Goal: Task Accomplishment & Management: Complete application form

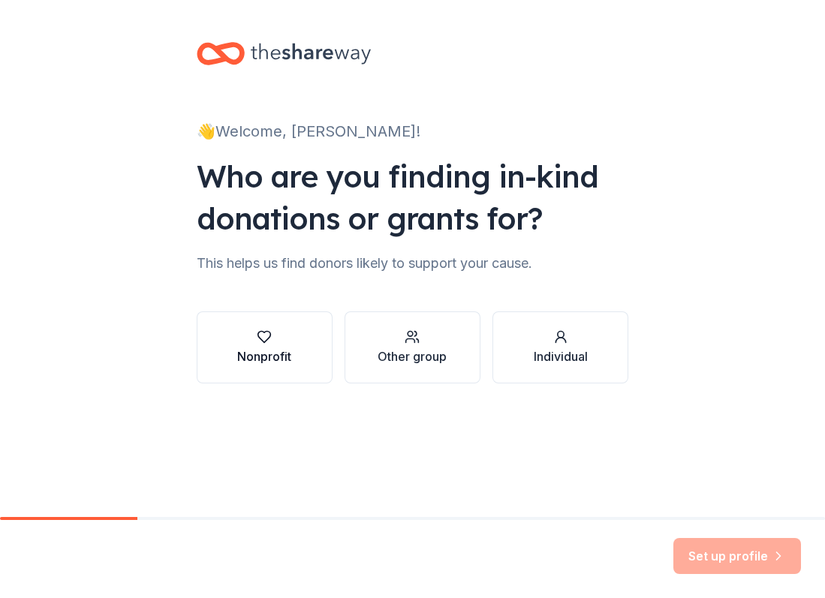
click at [285, 347] on div "Nonprofit" at bounding box center [264, 348] width 54 height 36
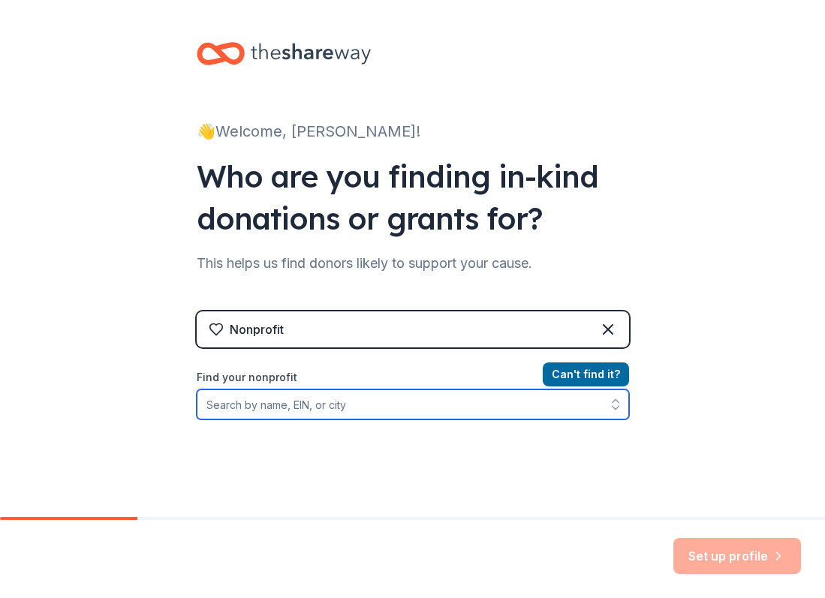
click at [405, 408] on input "Find your nonprofit" at bounding box center [413, 405] width 432 height 30
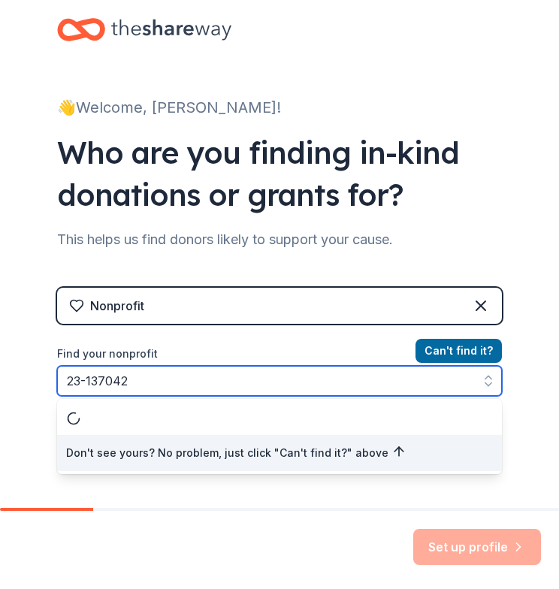
type input "[US_EMPLOYER_IDENTIFICATION_NUMBER]"
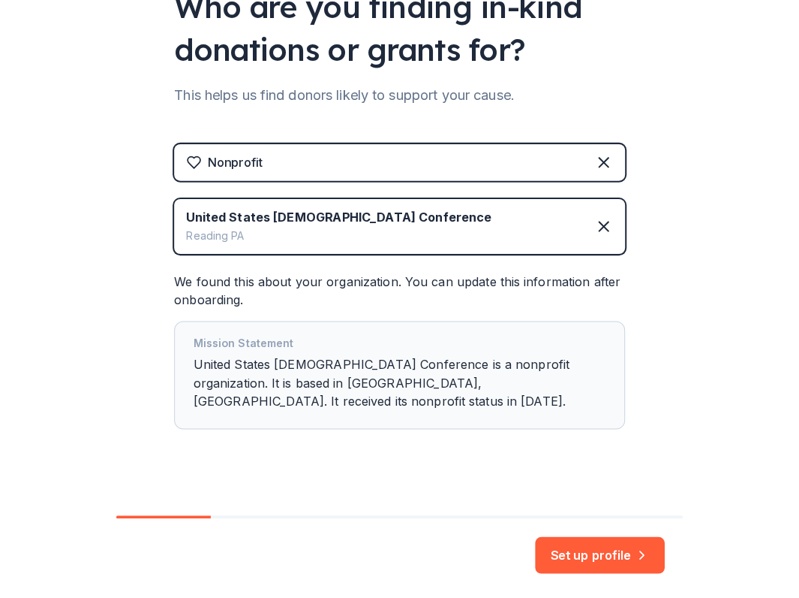
scroll to position [145, 0]
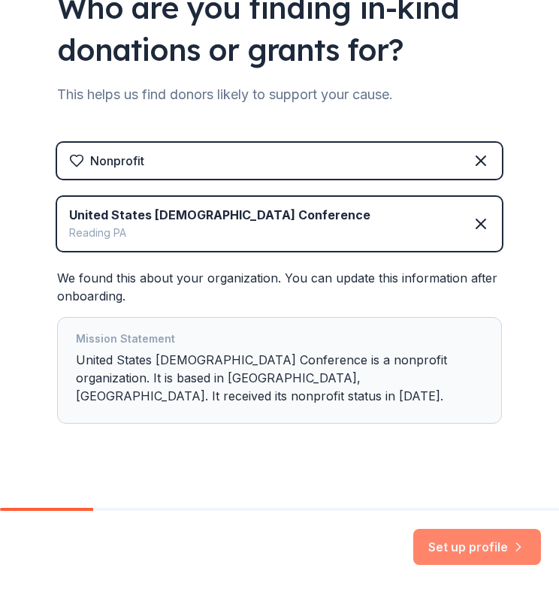
click at [477, 544] on button "Set up profile" at bounding box center [477, 546] width 128 height 36
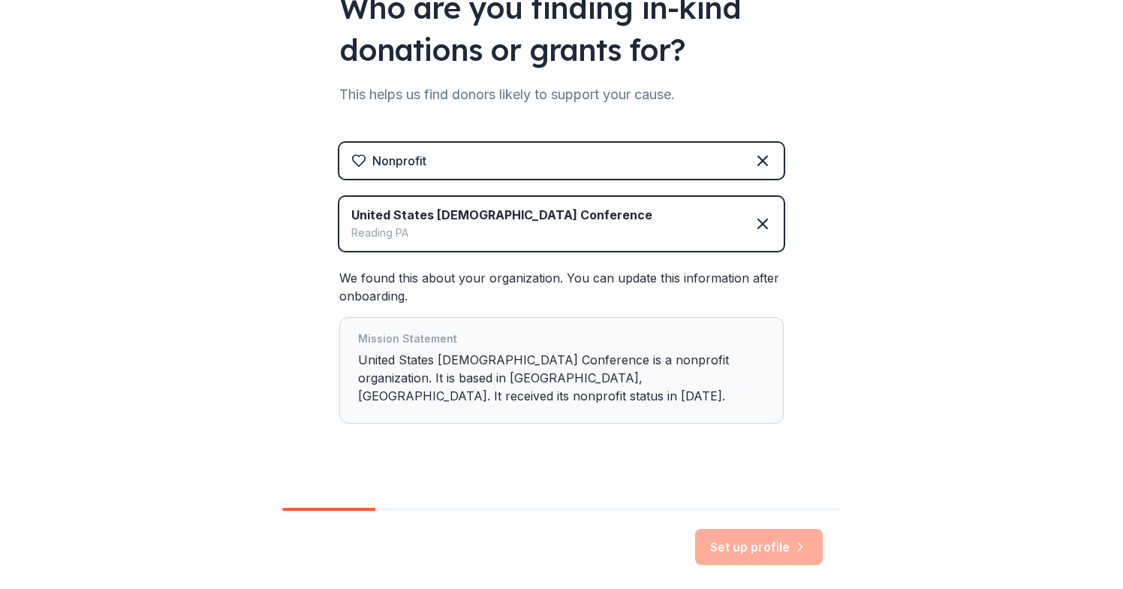
scroll to position [137, 0]
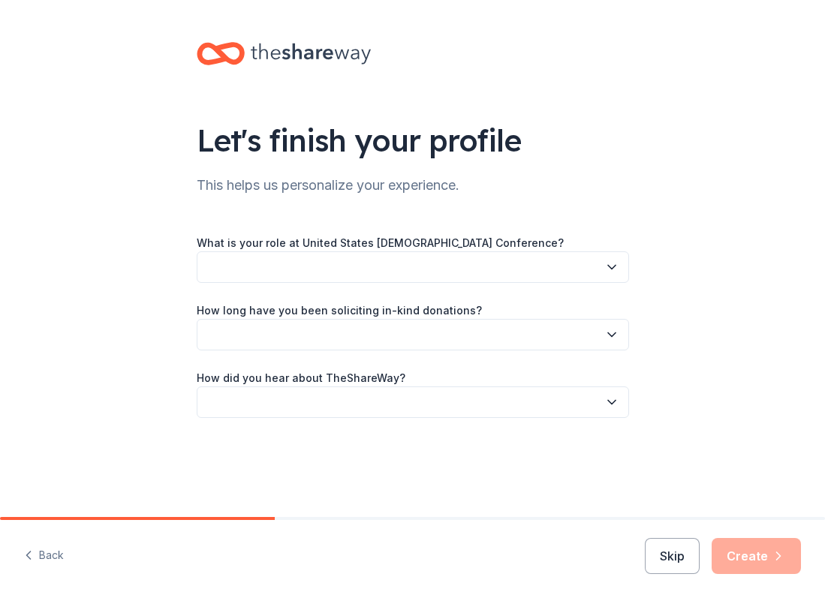
click at [227, 265] on button "button" at bounding box center [413, 267] width 432 height 32
click at [217, 263] on button "button" at bounding box center [413, 267] width 432 height 32
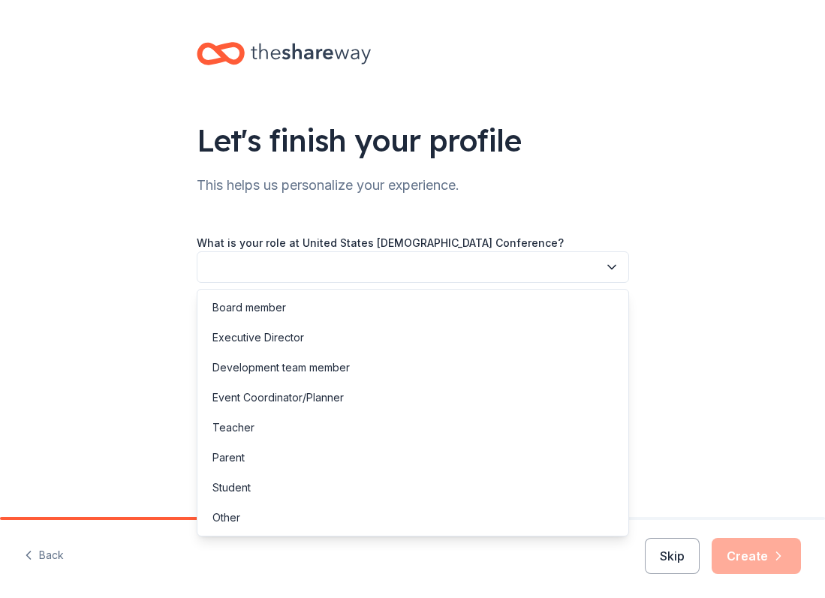
click at [217, 263] on button "button" at bounding box center [413, 267] width 432 height 32
click at [276, 363] on div "Development team member" at bounding box center [280, 368] width 137 height 18
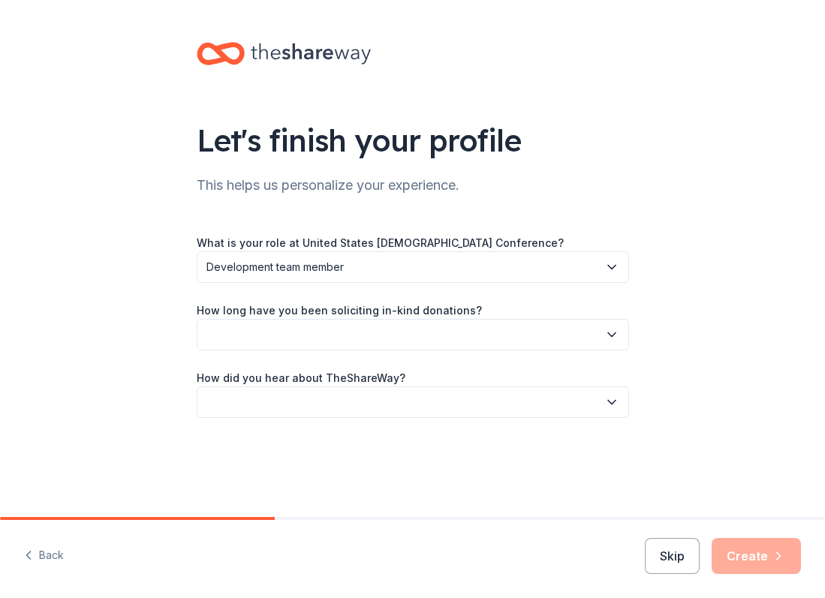
click at [242, 333] on button "button" at bounding box center [413, 335] width 432 height 32
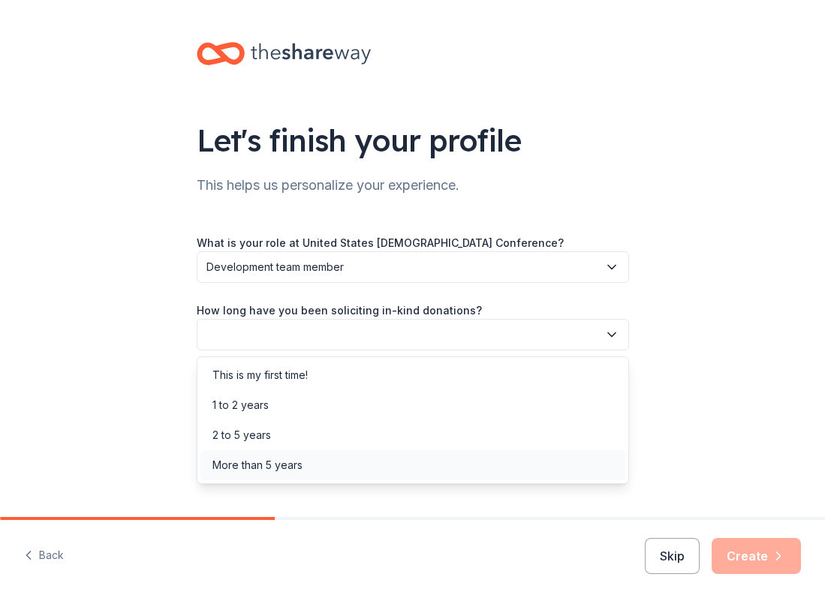
click at [264, 463] on div "More than 5 years" at bounding box center [257, 465] width 90 height 18
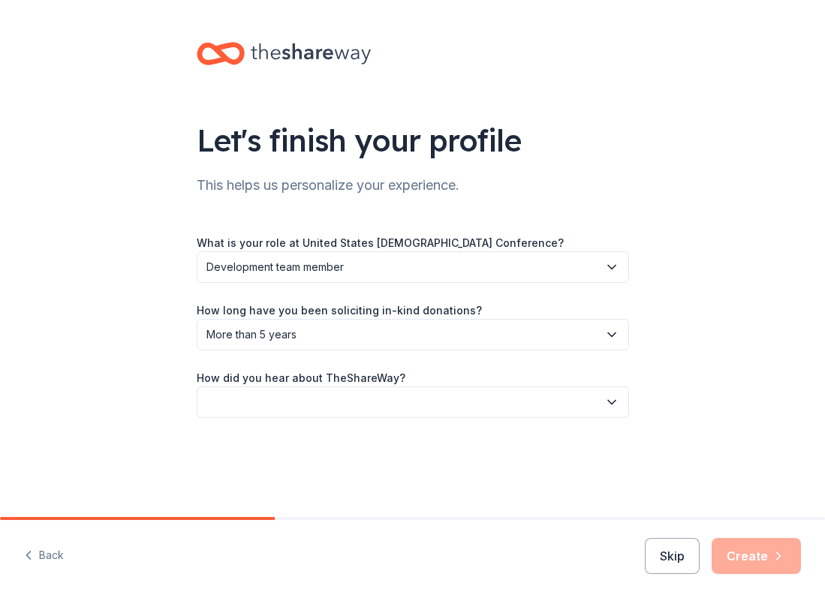
click at [245, 405] on button "button" at bounding box center [413, 403] width 432 height 32
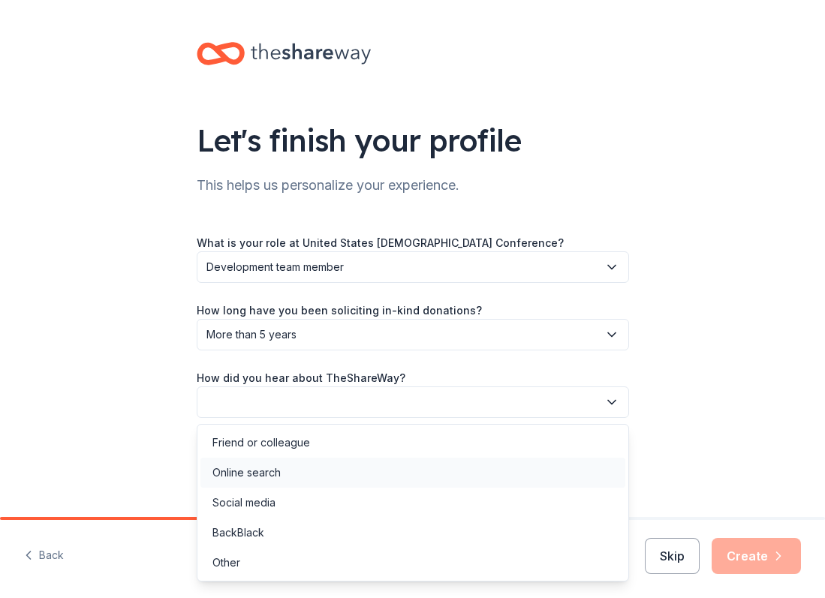
click at [249, 474] on div "Online search" at bounding box center [246, 473] width 68 height 18
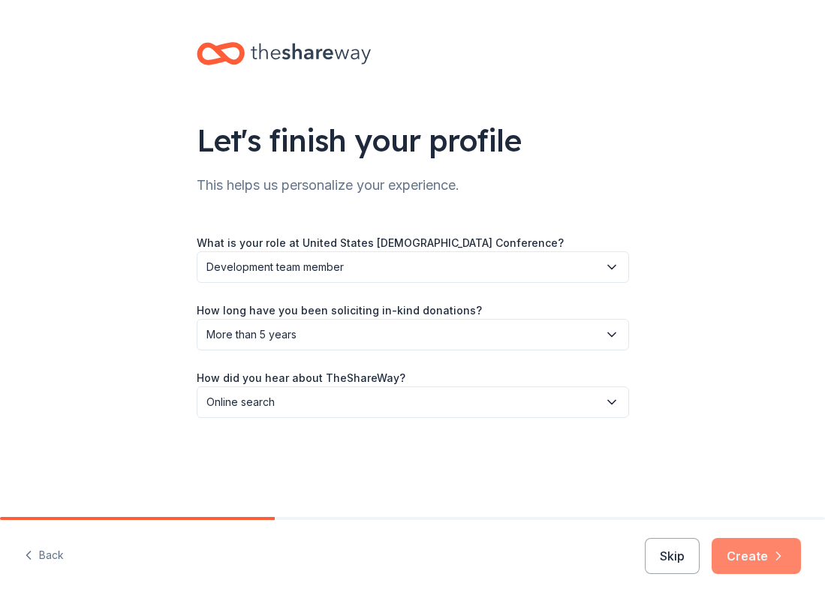
click at [730, 558] on button "Create" at bounding box center [756, 556] width 89 height 36
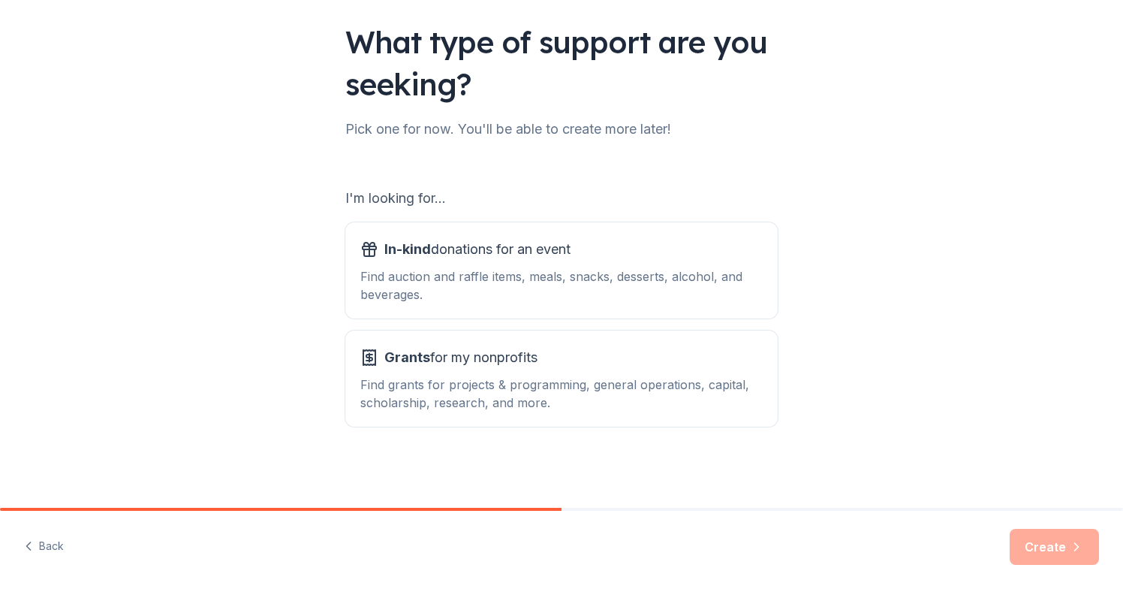
scroll to position [98, 0]
click at [670, 276] on div "Find auction and raffle items, meals, snacks, desserts, alcohol, and beverages." at bounding box center [561, 285] width 402 height 36
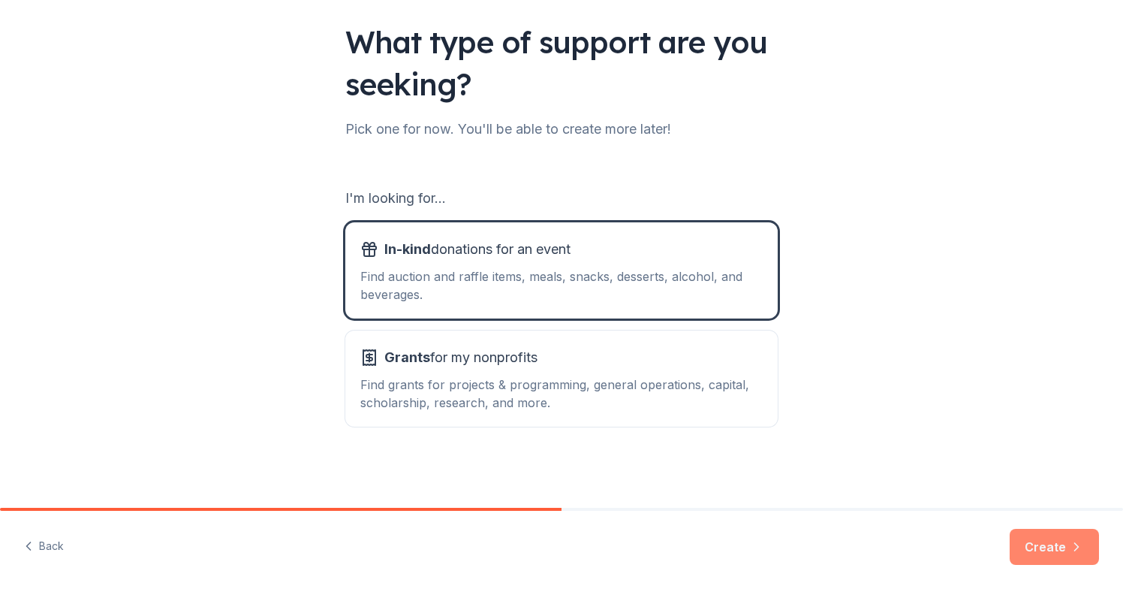
click at [824, 547] on button "Create" at bounding box center [1054, 546] width 89 height 36
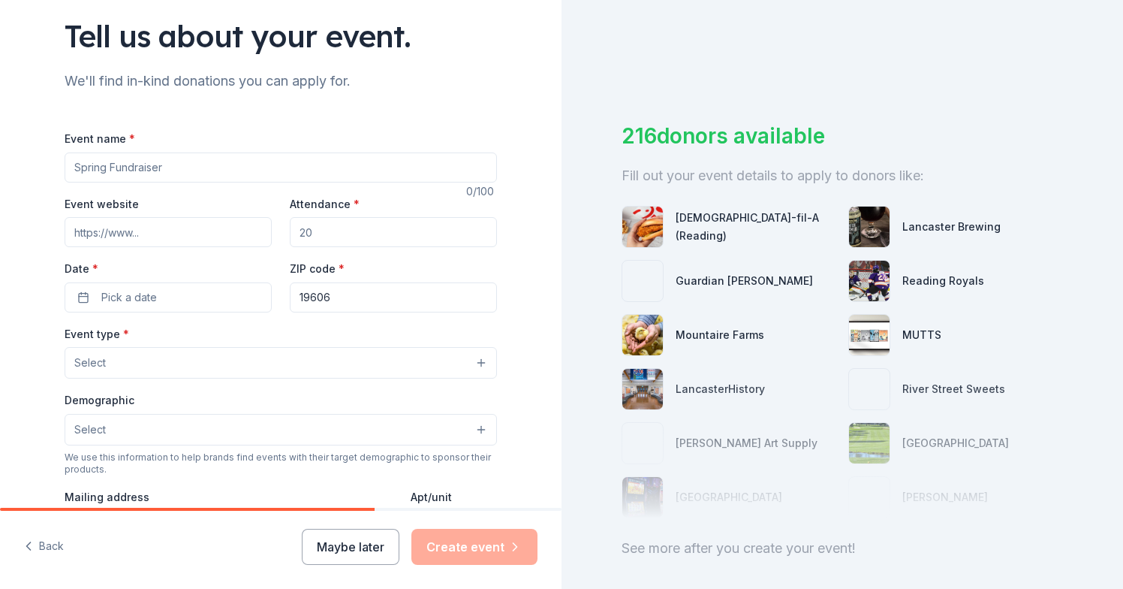
scroll to position [149, 0]
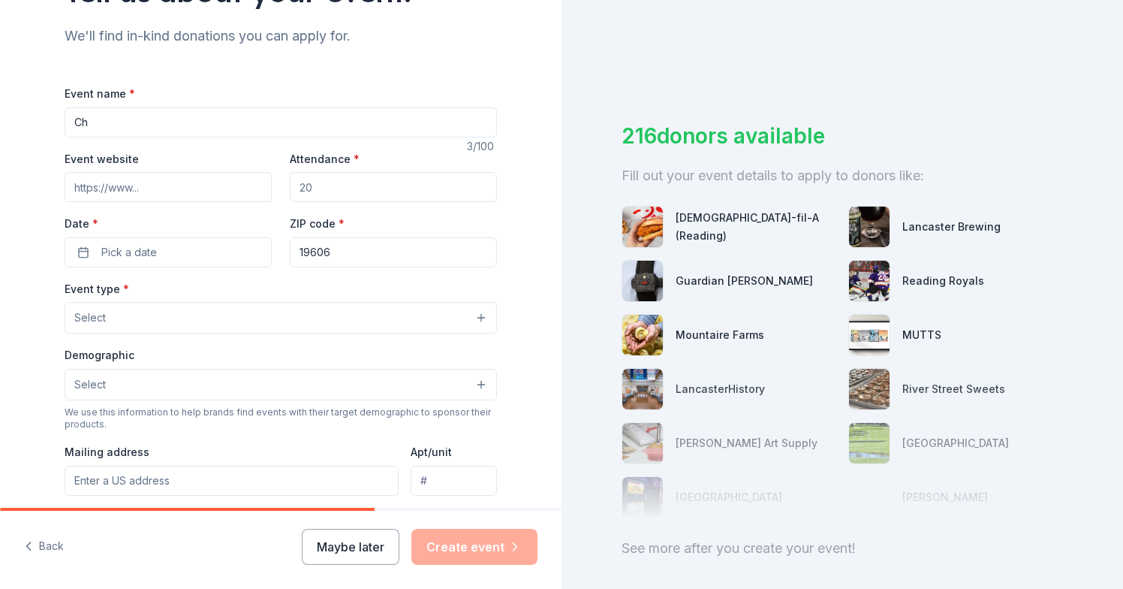
type input "C"
type input "St. Catharine Christmas Boutique Craft Show and Food Festival"
drag, startPoint x: 325, startPoint y: 191, endPoint x: 288, endPoint y: 188, distance: 37.6
click at [288, 188] on div "Event website Attendance * Date * Pick a date ZIP code * 19606" at bounding box center [281, 208] width 432 height 118
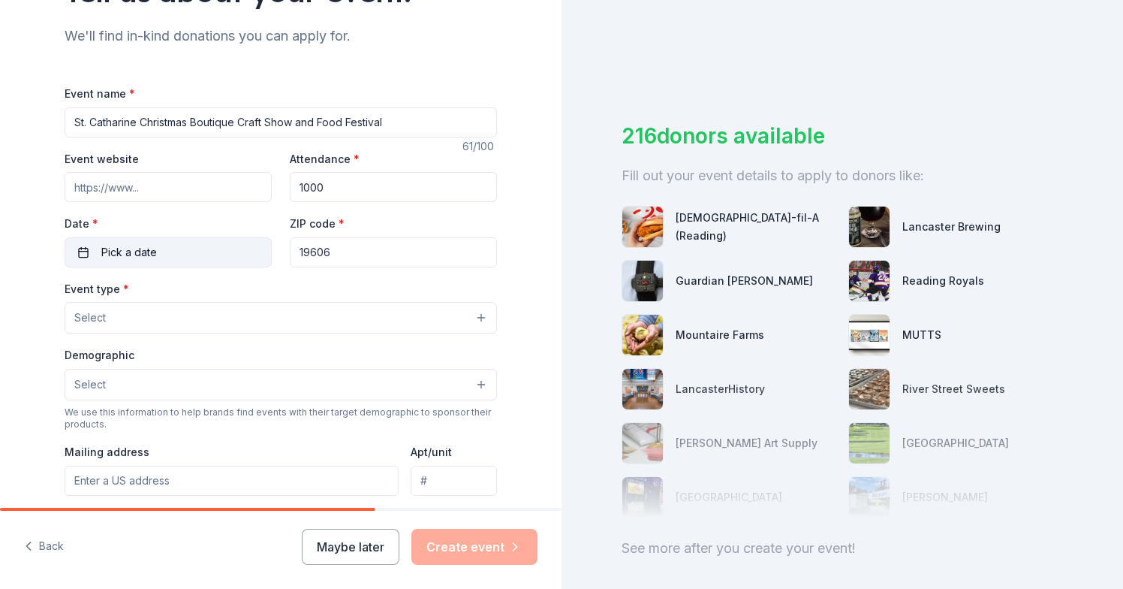
type input "1000"
click at [131, 248] on span "Pick a date" at bounding box center [129, 252] width 56 height 18
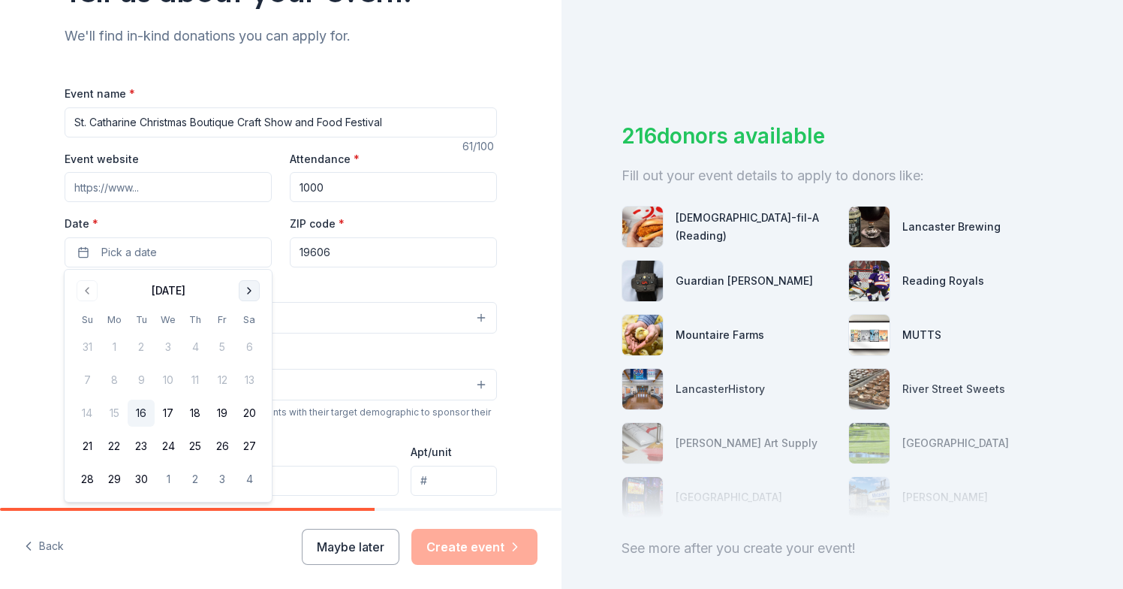
click at [246, 288] on button "Go to next month" at bounding box center [249, 290] width 21 height 21
click at [249, 291] on button "Go to next month" at bounding box center [249, 290] width 21 height 21
click at [224, 450] on button "21" at bounding box center [222, 445] width 27 height 27
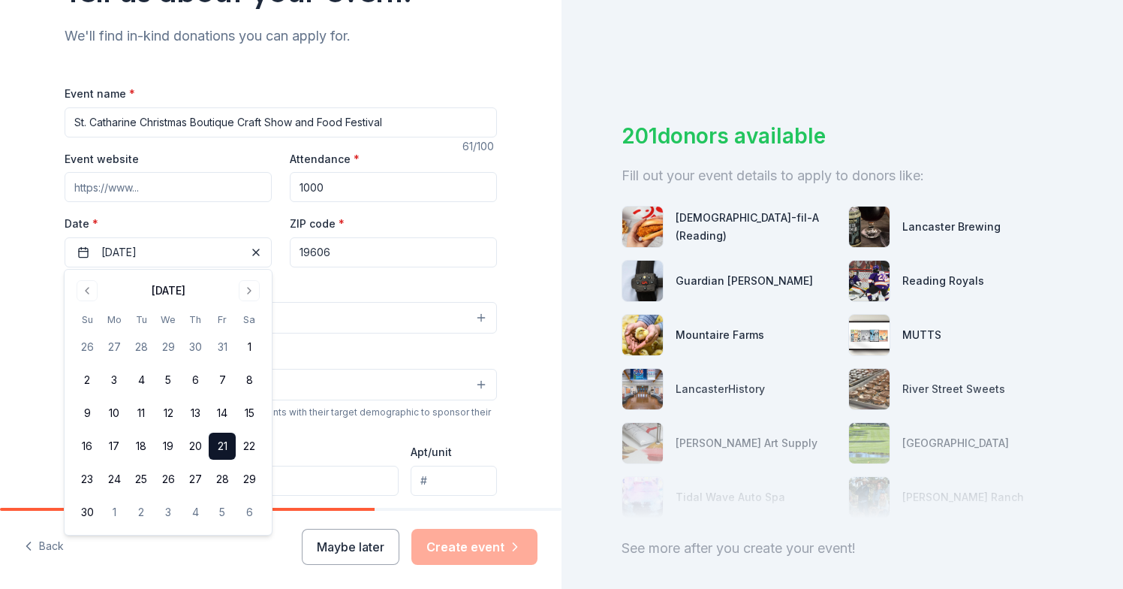
click at [365, 320] on button "Select" at bounding box center [281, 318] width 432 height 32
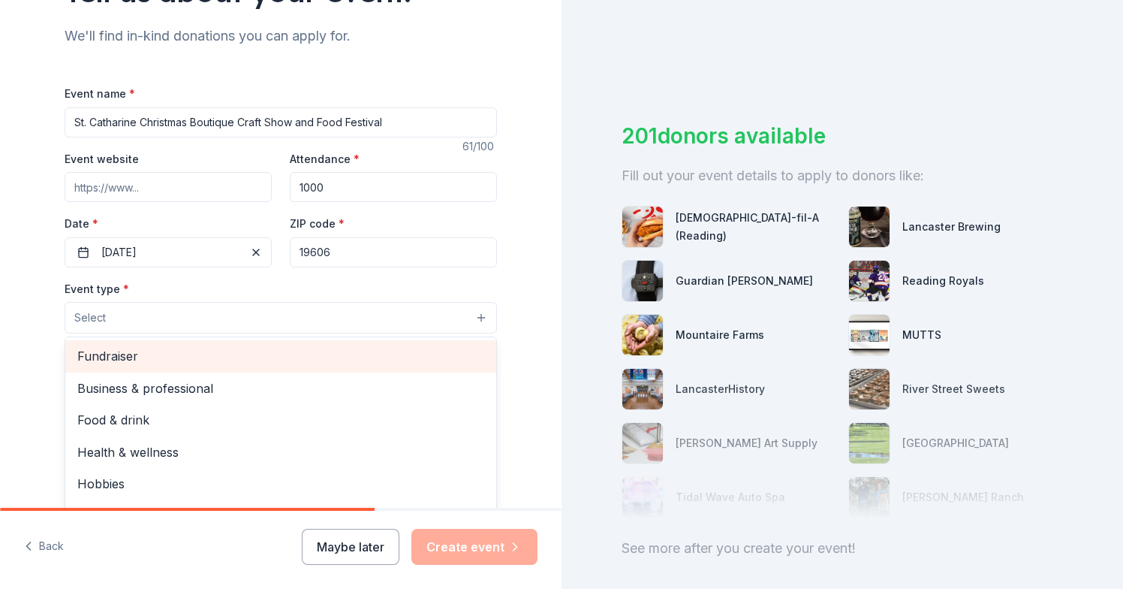
scroll to position [0, 0]
click at [124, 354] on span "Fundraiser" at bounding box center [280, 356] width 407 height 20
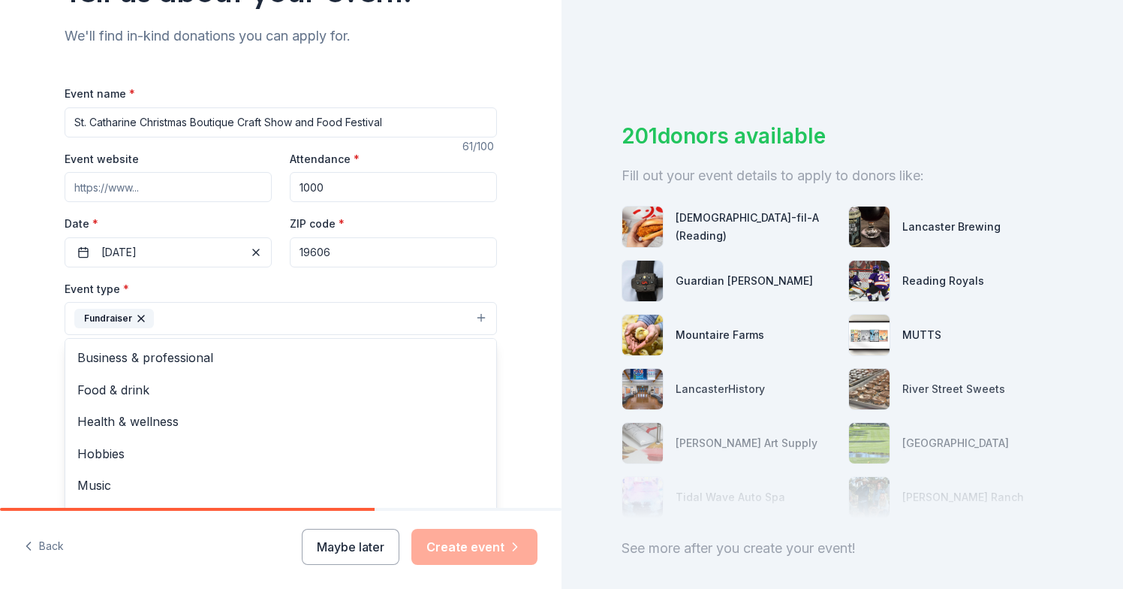
click at [520, 345] on div "Tell us about your event. We'll find in-kind donations you can apply for. Event…" at bounding box center [281, 351] width 480 height 1001
click at [160, 387] on button "Select" at bounding box center [281, 386] width 432 height 32
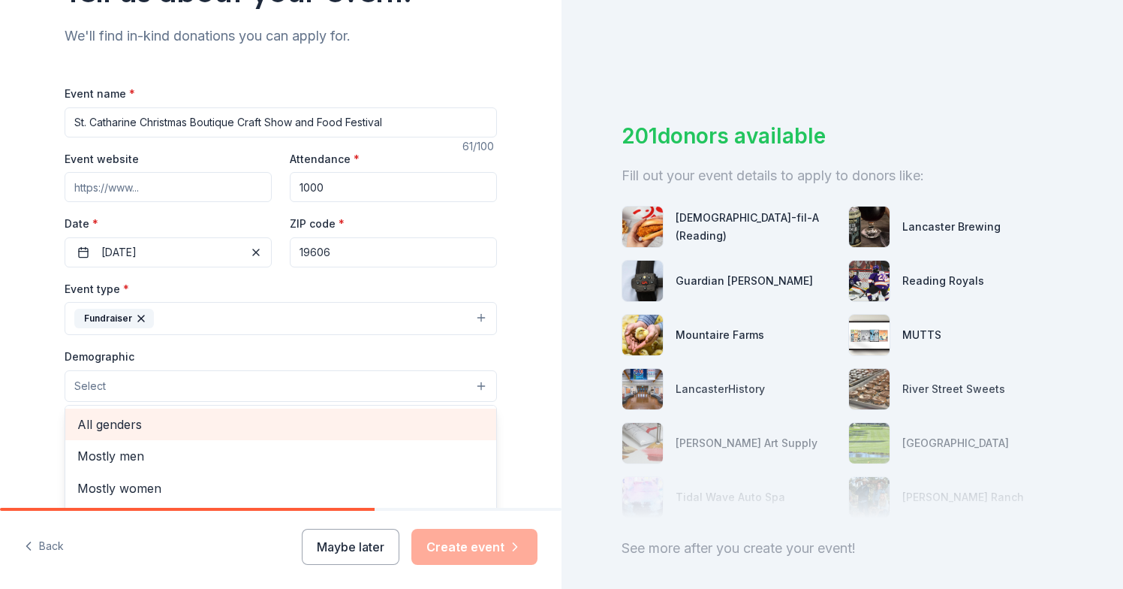
click at [124, 423] on span "All genders" at bounding box center [280, 424] width 407 height 20
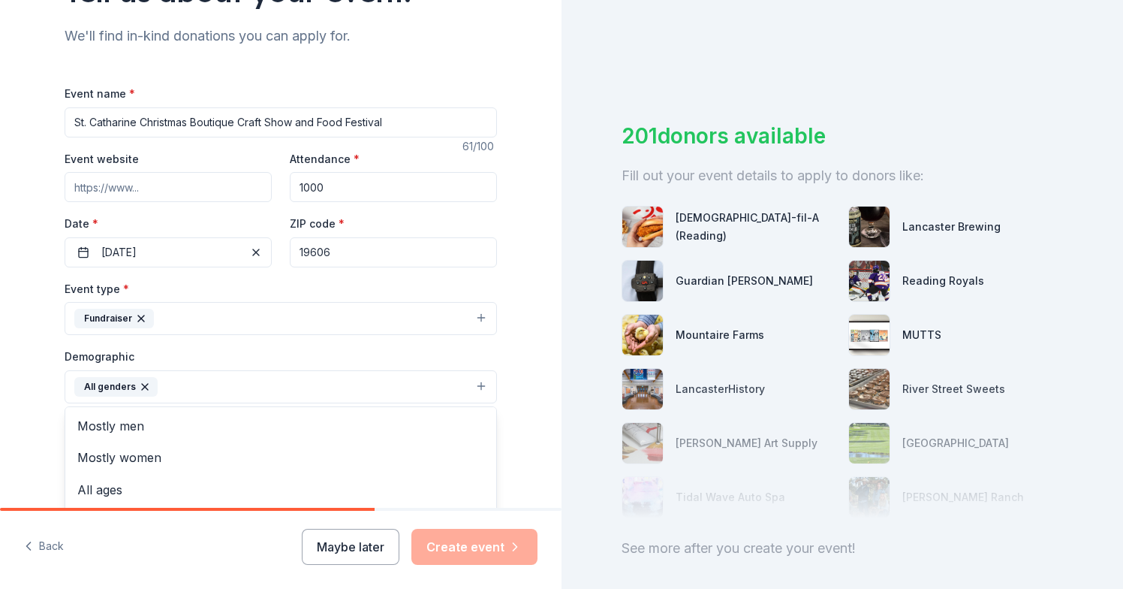
click at [531, 439] on div "Tell us about your event. We'll find in-kind donations you can apply for. Event…" at bounding box center [281, 352] width 562 height 1002
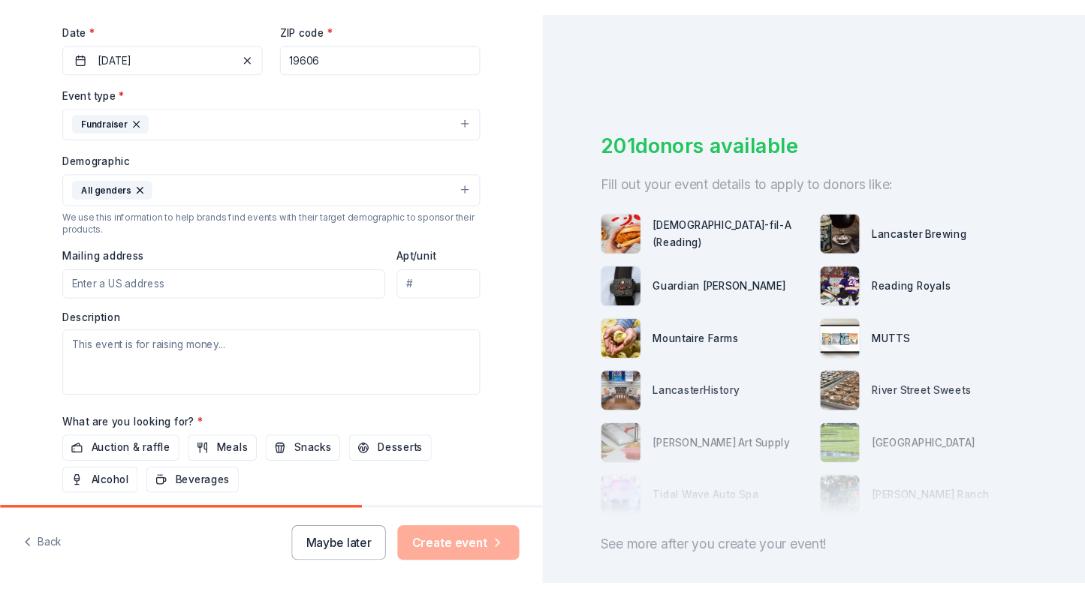
scroll to position [356, 0]
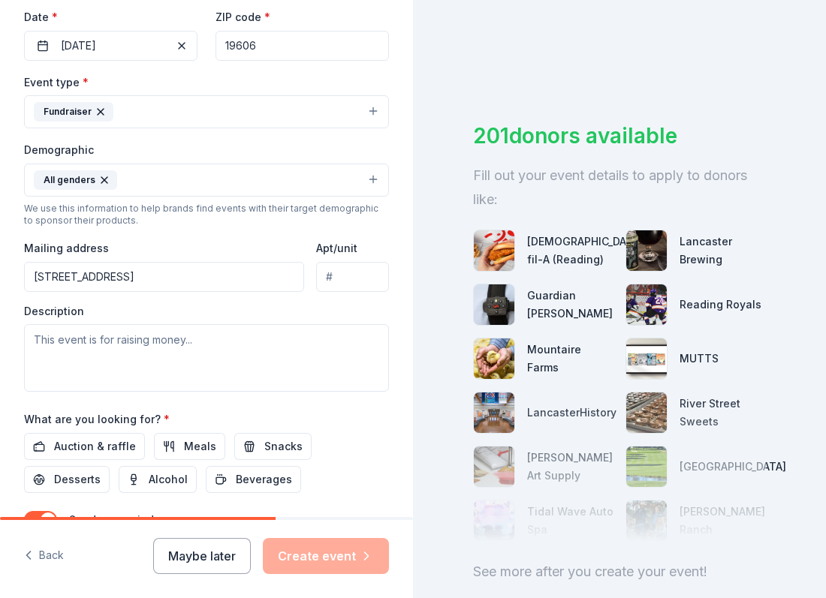
type input "[STREET_ADDRESS]"
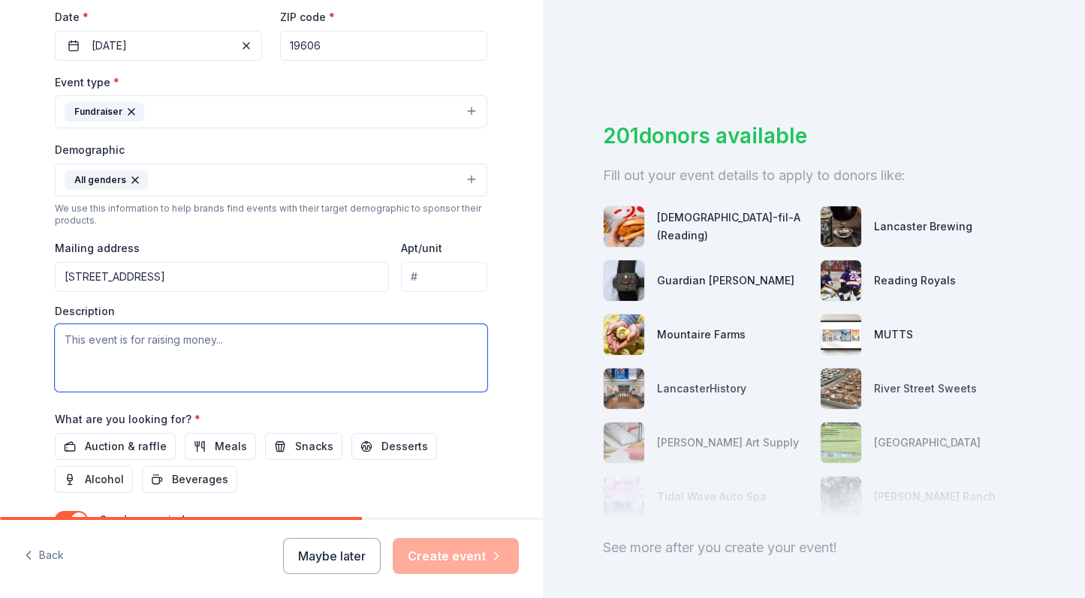
drag, startPoint x: 65, startPoint y: 336, endPoint x: 206, endPoint y: 338, distance: 140.4
click at [206, 338] on textarea at bounding box center [271, 358] width 432 height 68
click at [235, 339] on textarea at bounding box center [271, 358] width 432 height 68
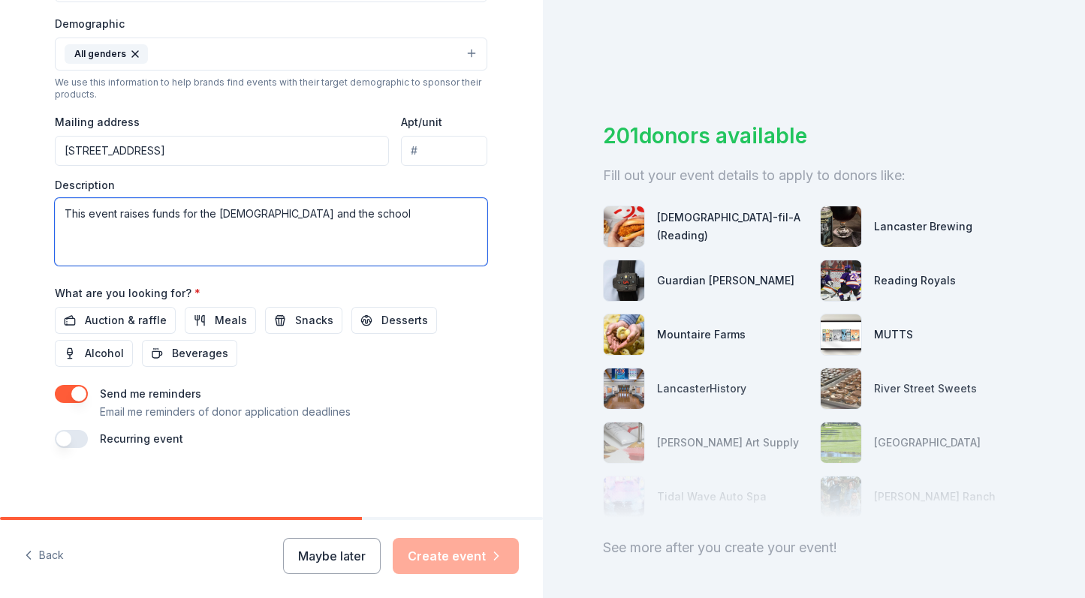
scroll to position [481, 0]
type textarea "This event raises funds for the [DEMOGRAPHIC_DATA] and the school"
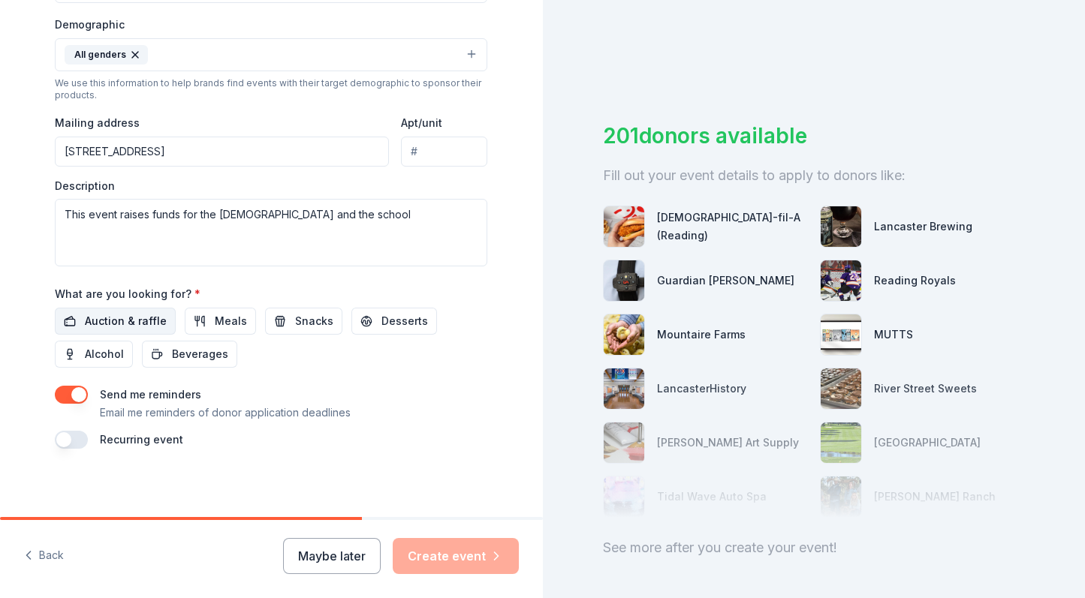
click at [116, 315] on span "Auction & raffle" at bounding box center [126, 321] width 82 height 18
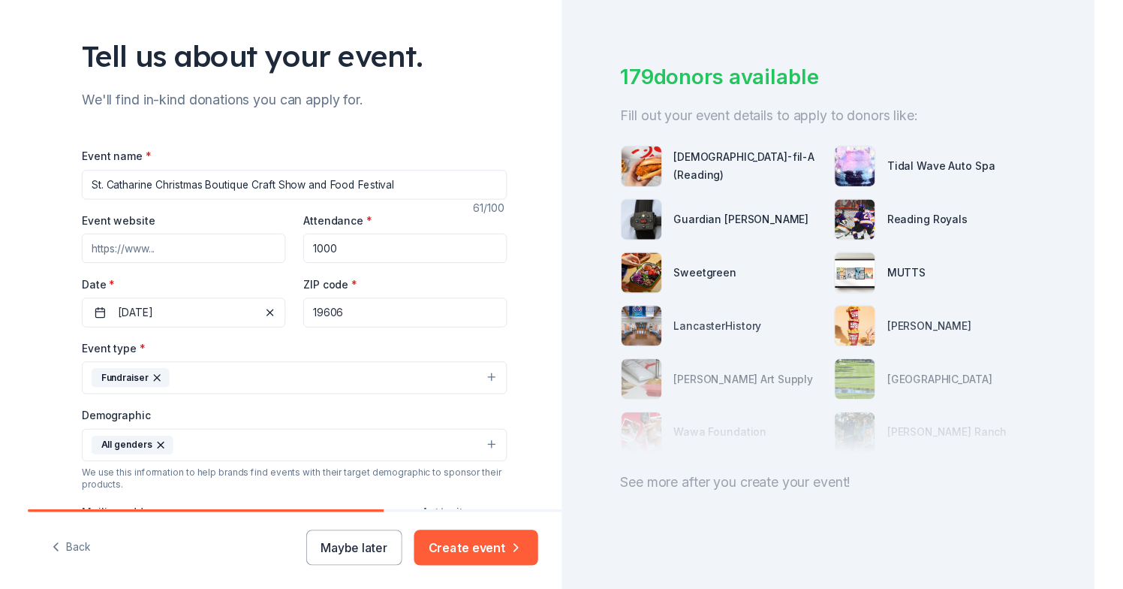
scroll to position [75, 0]
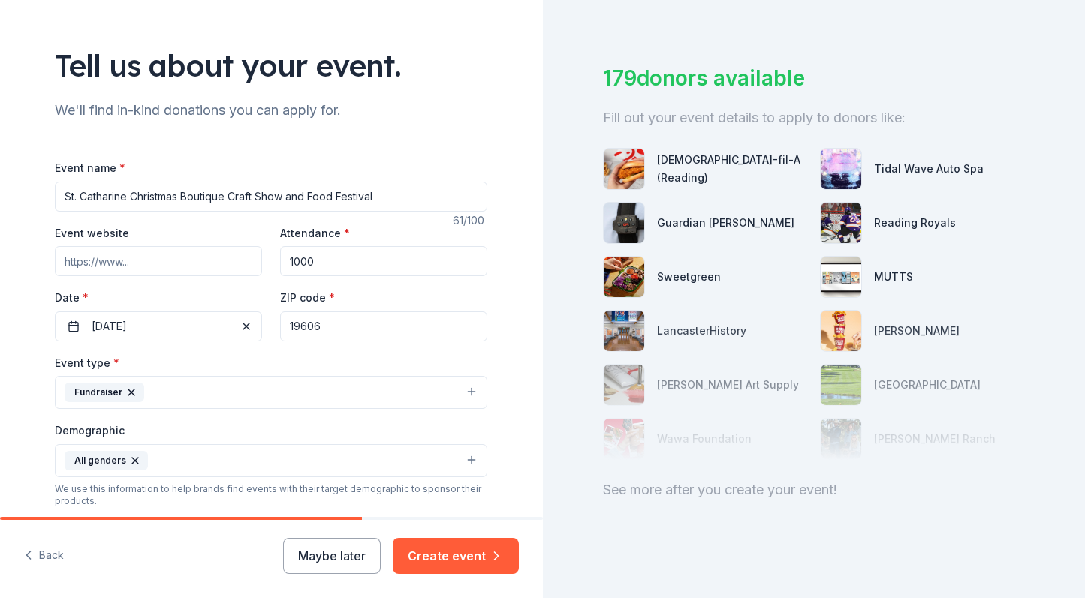
click at [86, 267] on input "Event website" at bounding box center [158, 261] width 207 height 30
click at [172, 263] on input "[DOMAIN_NAME]" at bounding box center [158, 261] width 207 height 30
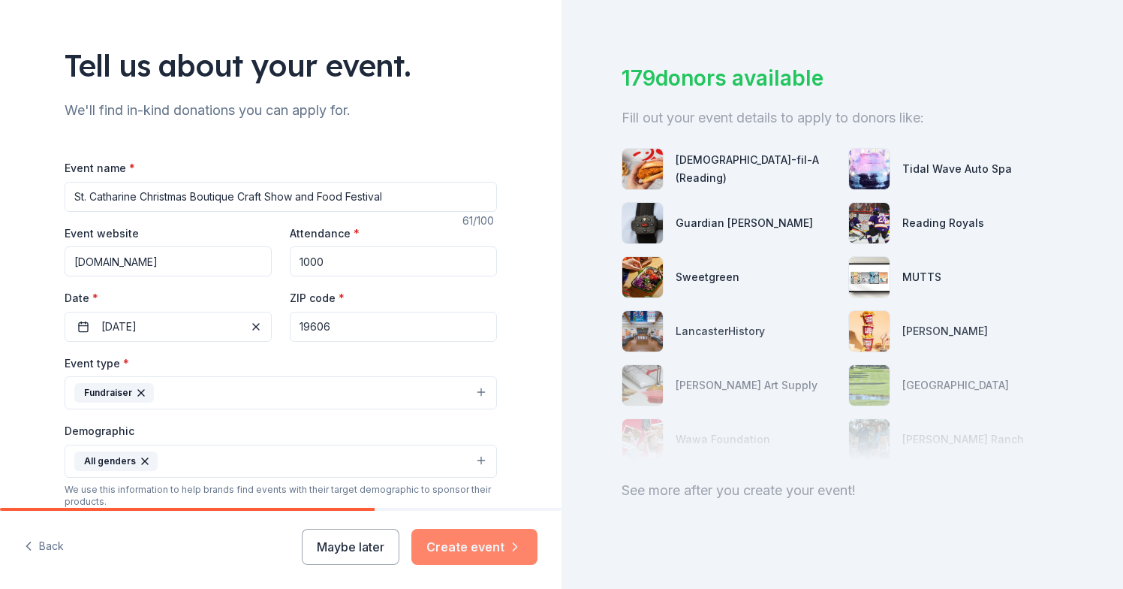
type input "[DOMAIN_NAME]"
click at [477, 544] on button "Create event" at bounding box center [474, 546] width 126 height 36
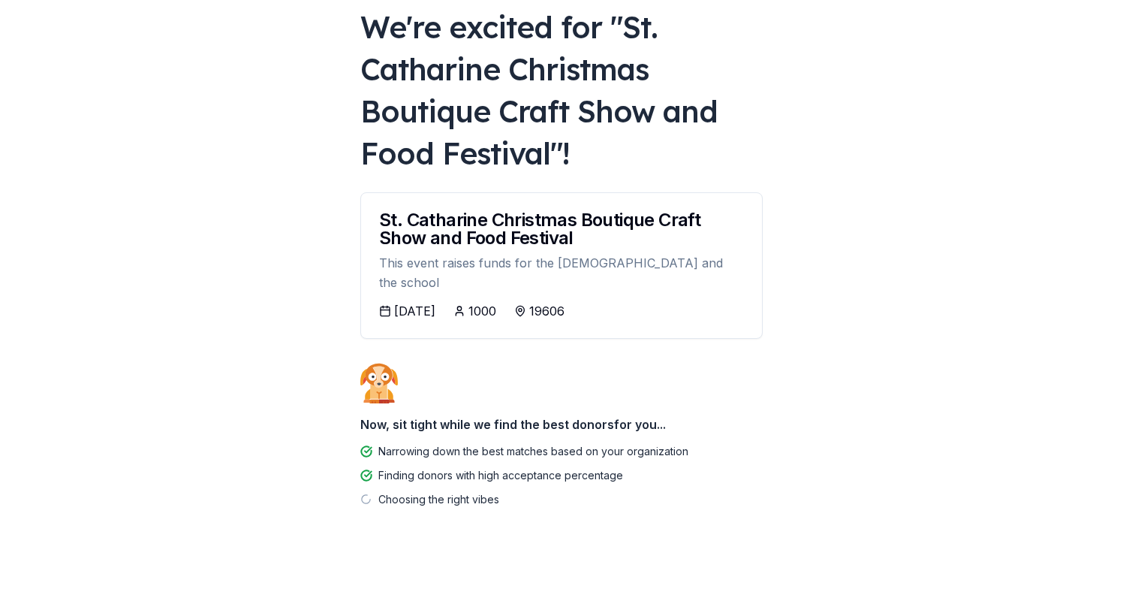
scroll to position [88, 0]
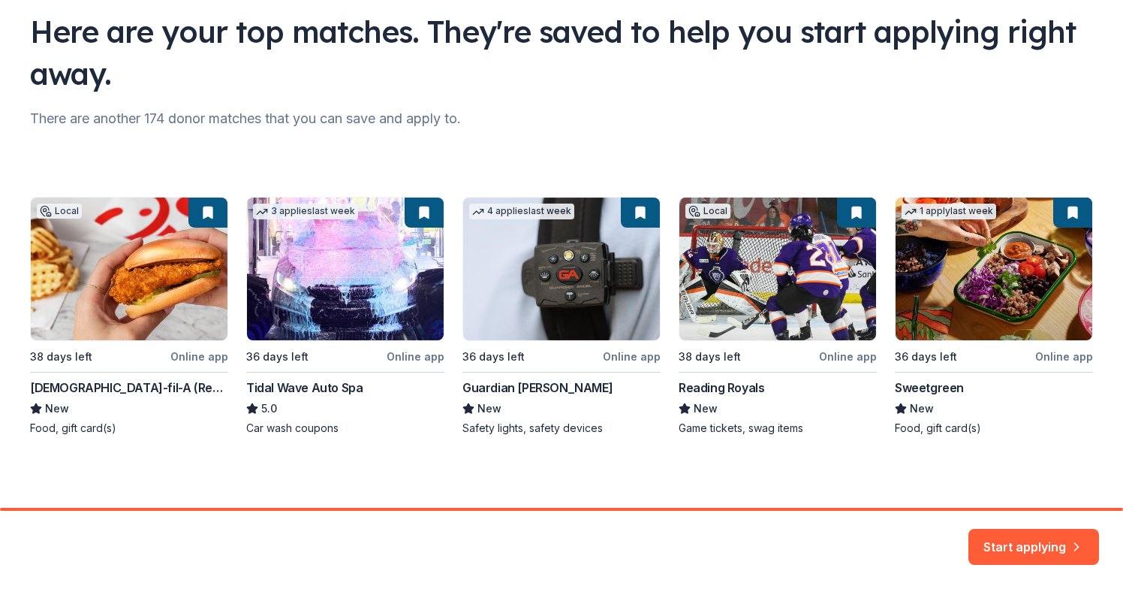
scroll to position [109, 0]
click at [92, 266] on div "Local 38 days left Online app [DEMOGRAPHIC_DATA]-fil-A (Reading) New Food, gift…" at bounding box center [561, 316] width 1063 height 239
click at [824, 543] on button "Start applying" at bounding box center [1033, 542] width 131 height 36
click at [824, 542] on div "Start applying" at bounding box center [1033, 546] width 131 height 36
click at [824, 535] on div "Start applying" at bounding box center [1033, 546] width 131 height 36
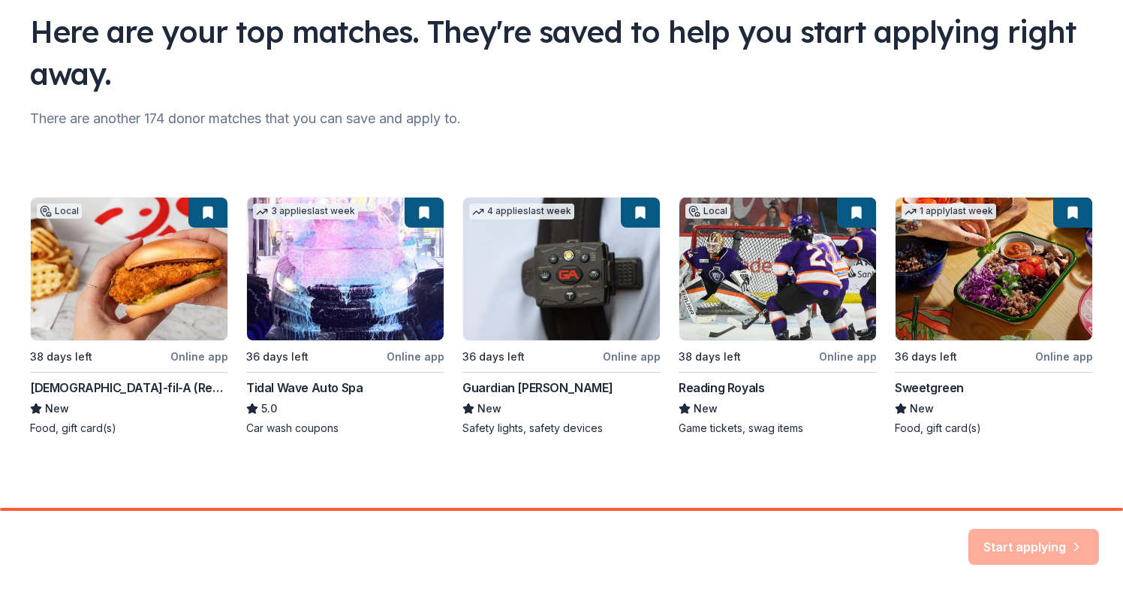
scroll to position [0, 0]
click at [116, 303] on div "Local 38 days left Online app [DEMOGRAPHIC_DATA]-fil-A (Reading) New Food, gift…" at bounding box center [561, 316] width 1063 height 239
click at [209, 212] on div "Local 38 days left Online app [DEMOGRAPHIC_DATA]-fil-A (Reading) New Food, gift…" at bounding box center [561, 316] width 1063 height 239
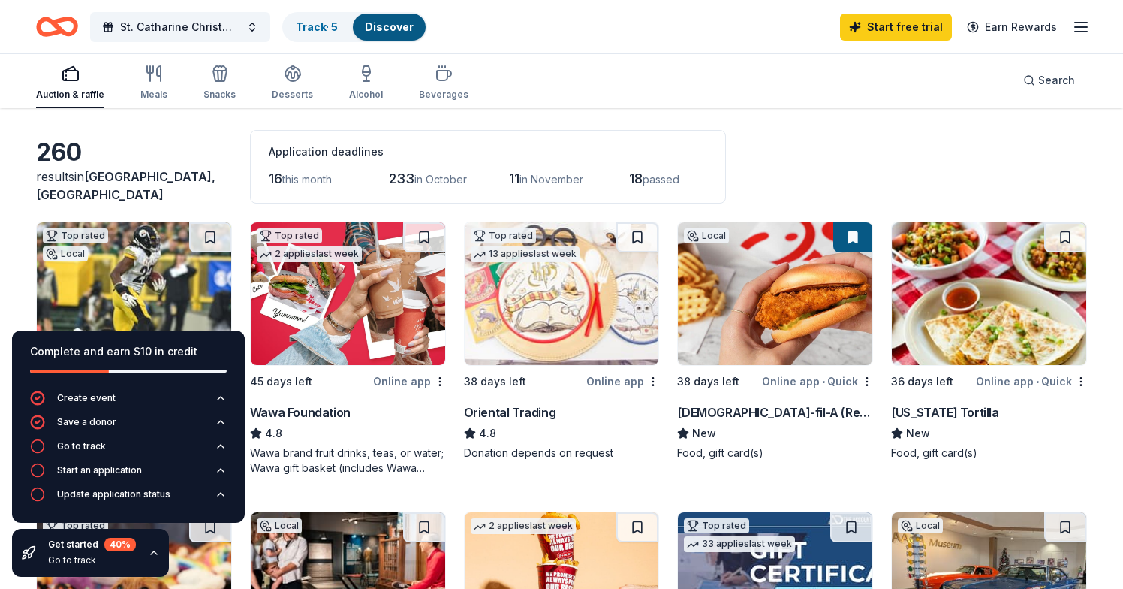
scroll to position [57, 0]
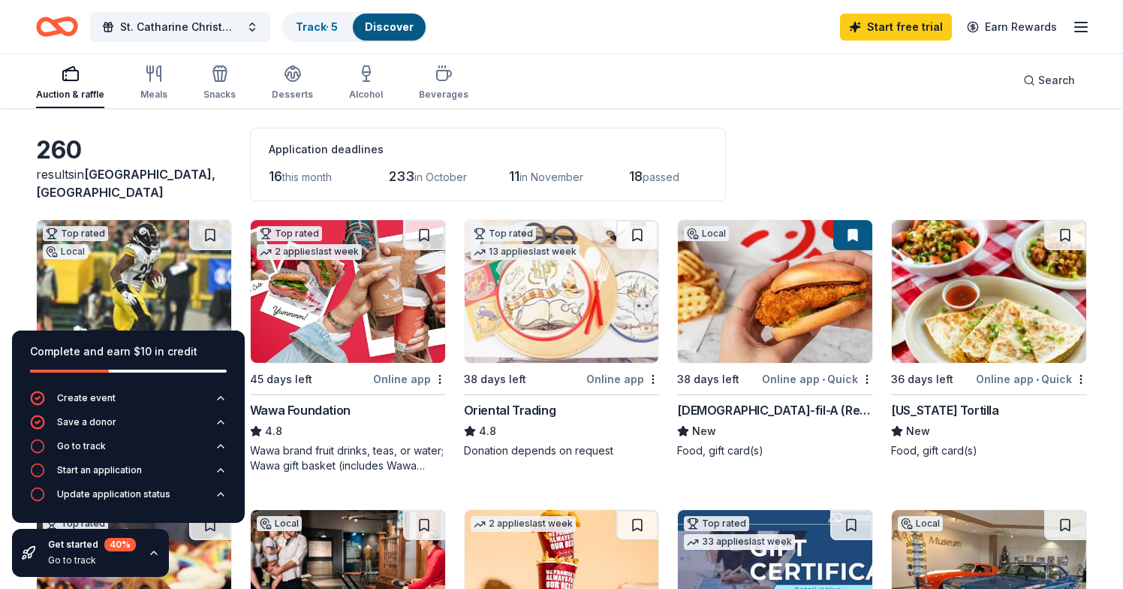
click at [471, 32] on div "St. Catharine Christmas Boutique Craft Show and Food Festival Track · 5 Discove…" at bounding box center [561, 26] width 1051 height 35
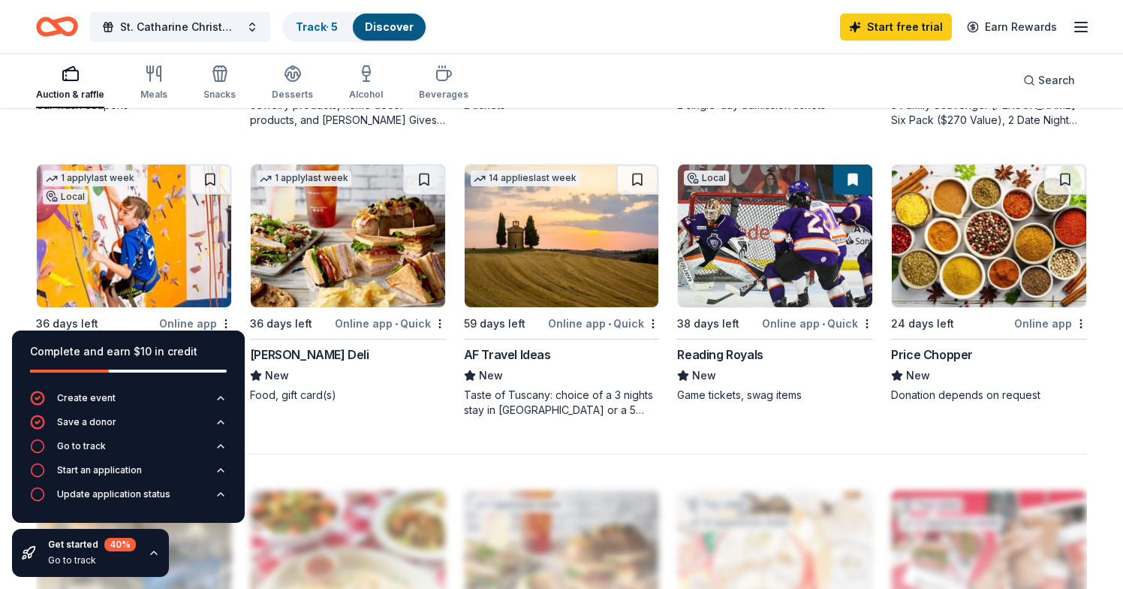
scroll to position [985, 0]
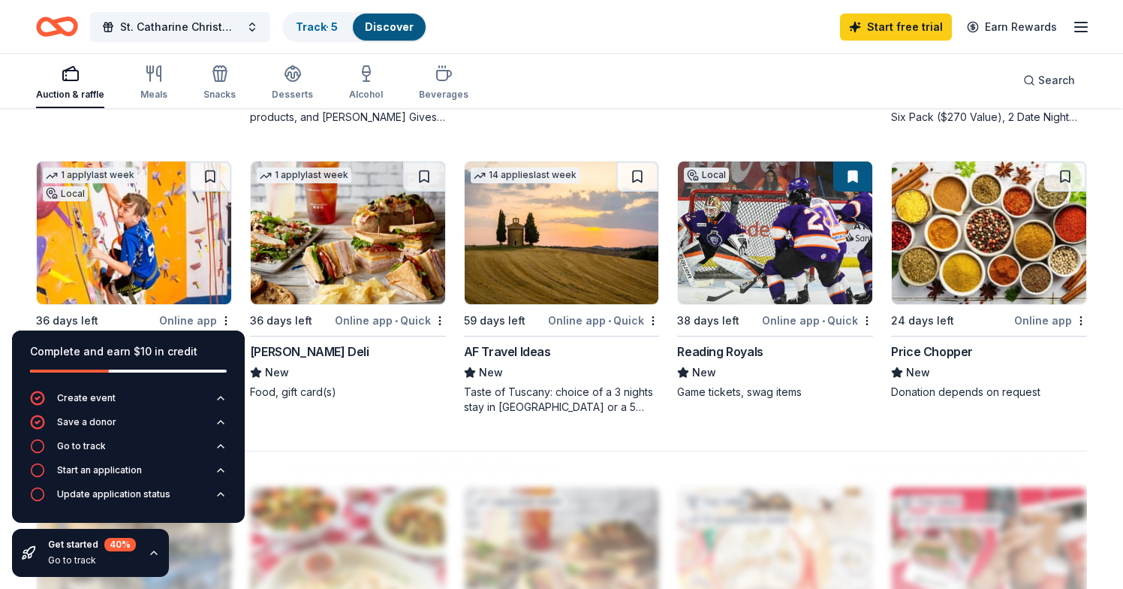
click at [775, 176] on img at bounding box center [775, 232] width 194 height 143
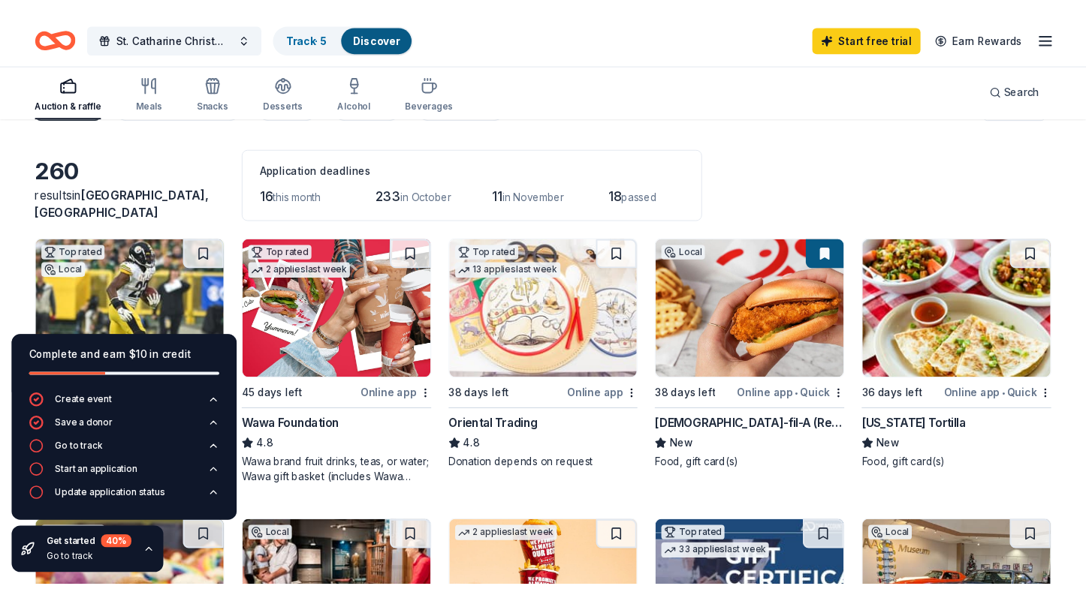
scroll to position [51, 0]
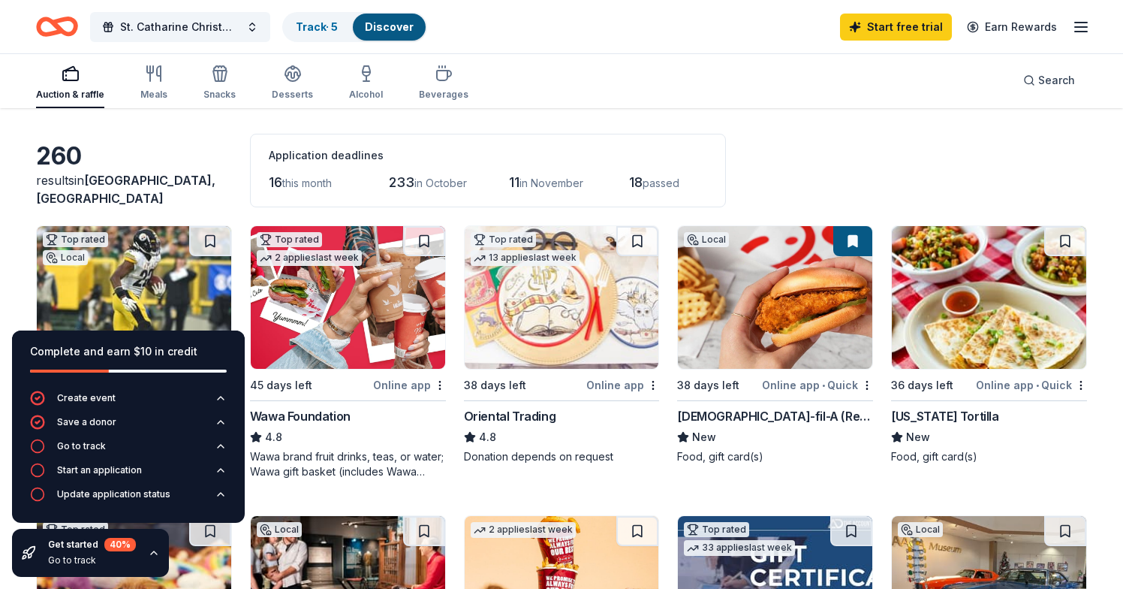
click at [824, 241] on button at bounding box center [852, 241] width 39 height 30
click at [824, 242] on button at bounding box center [852, 241] width 39 height 30
click at [795, 337] on img at bounding box center [775, 297] width 194 height 143
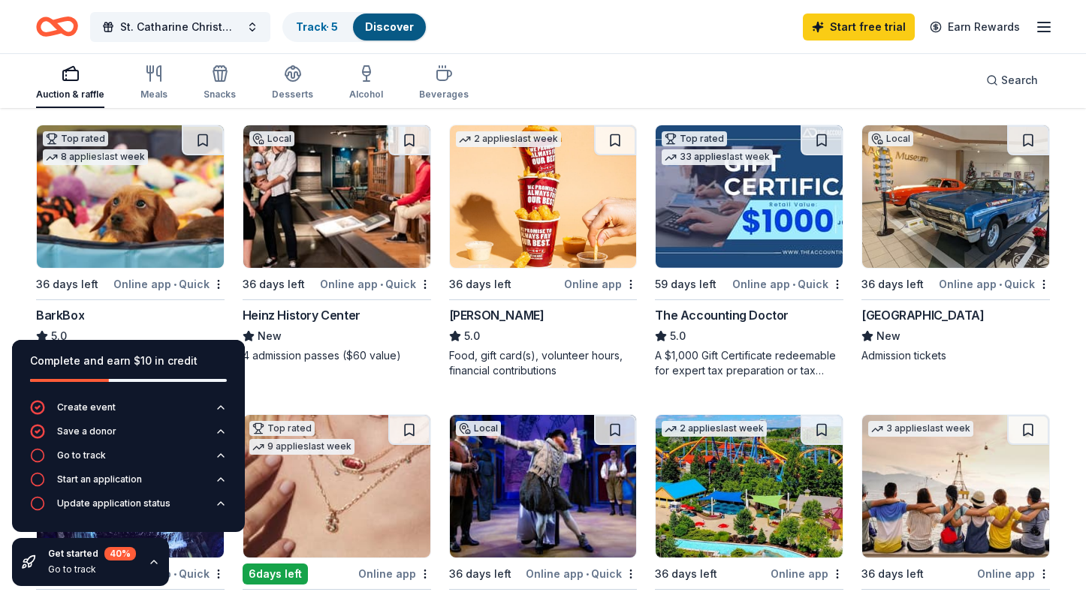
scroll to position [462, 0]
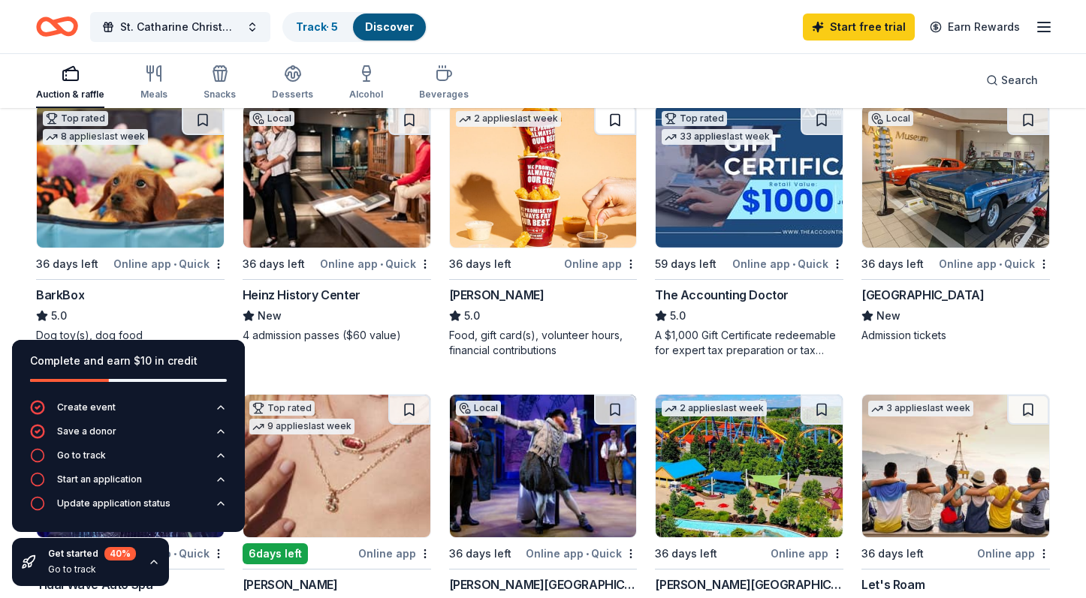
click at [616, 122] on button at bounding box center [615, 120] width 42 height 30
click at [601, 263] on div "Online app" at bounding box center [600, 263] width 73 height 19
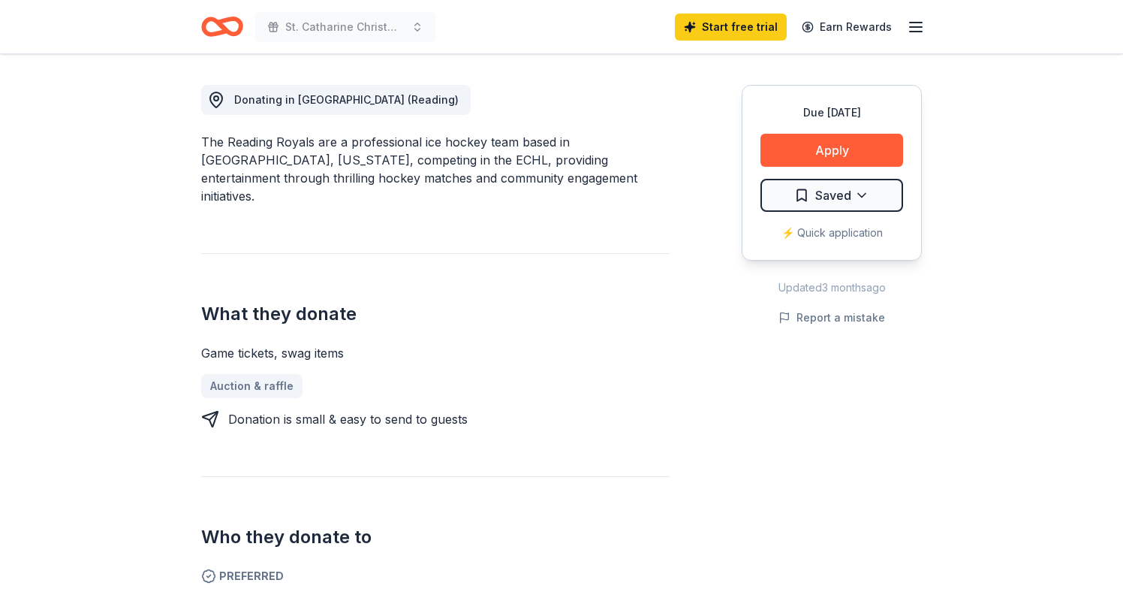
scroll to position [408, 0]
click at [841, 149] on button "Apply" at bounding box center [831, 150] width 143 height 33
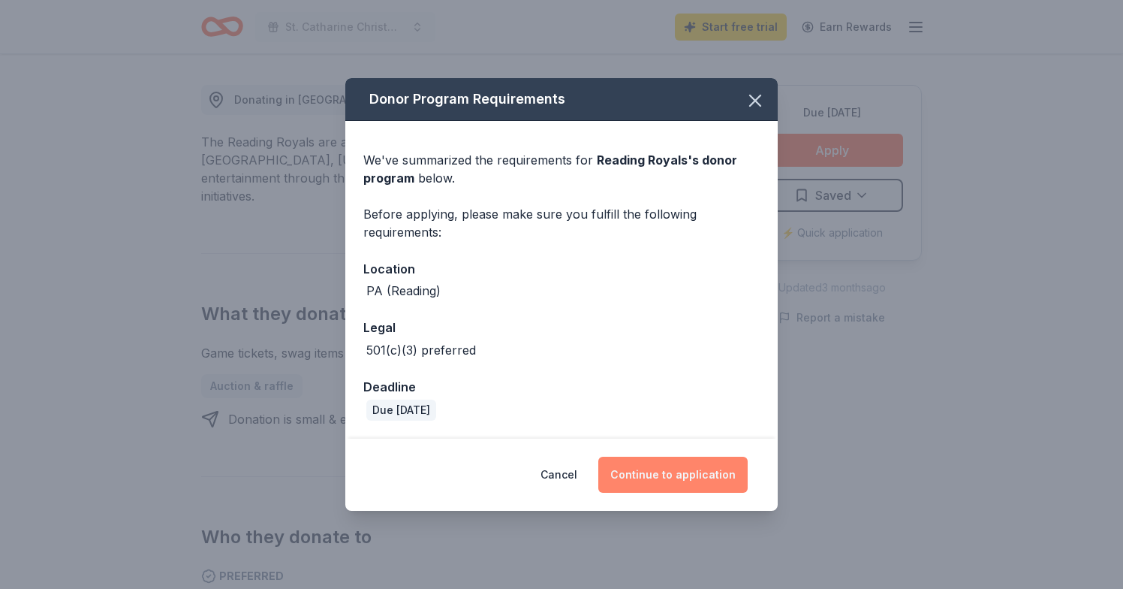
click at [670, 471] on button "Continue to application" at bounding box center [672, 474] width 149 height 36
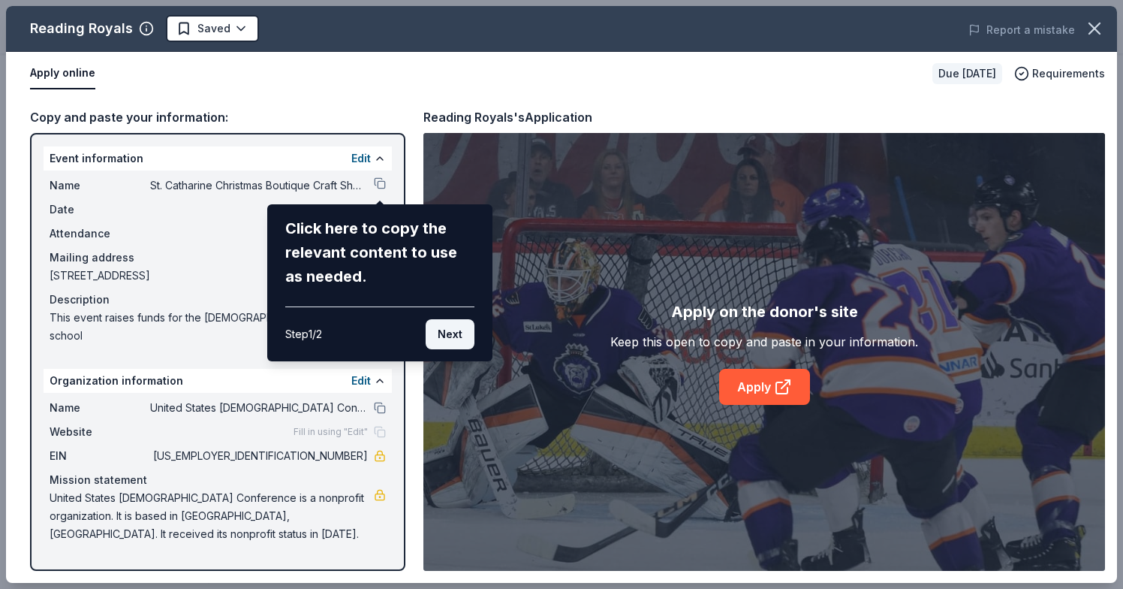
click at [453, 335] on button "Next" at bounding box center [450, 334] width 49 height 30
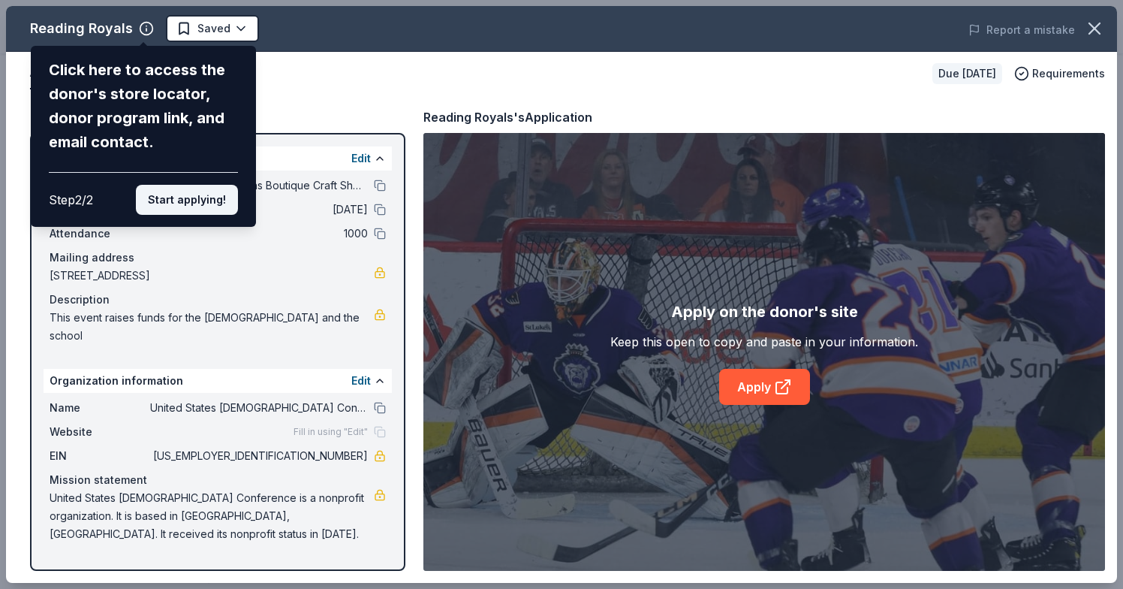
click at [210, 185] on button "Start applying!" at bounding box center [187, 200] width 102 height 30
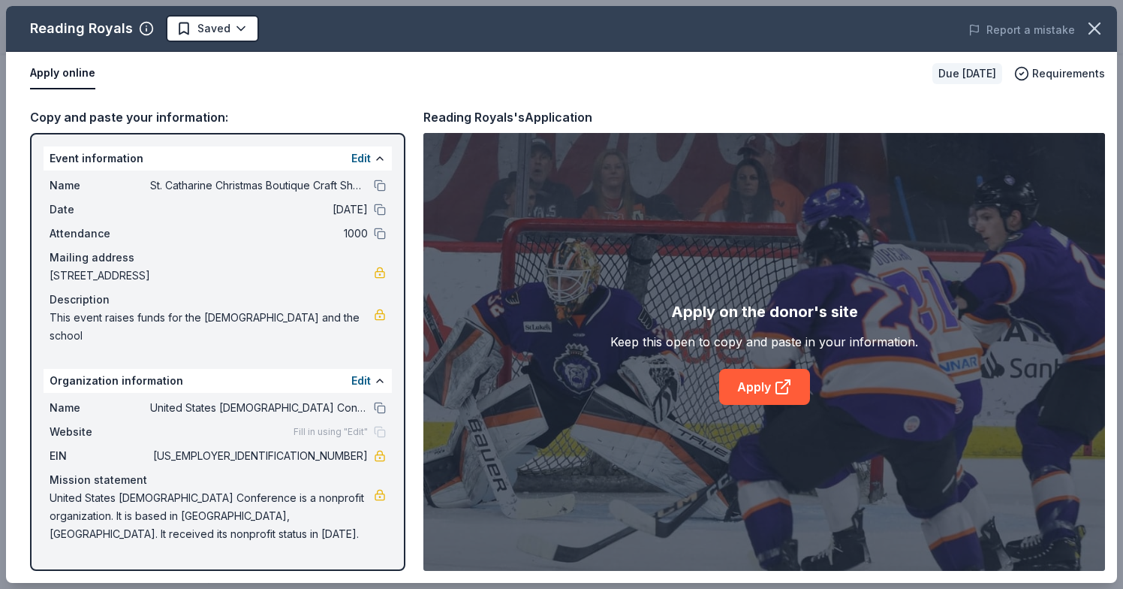
click at [755, 384] on div "Reading Royals Saved Report a mistake Apply online Due in 38 days Requirements …" at bounding box center [561, 294] width 1111 height 577
click at [763, 385] on link "Apply" at bounding box center [764, 387] width 91 height 36
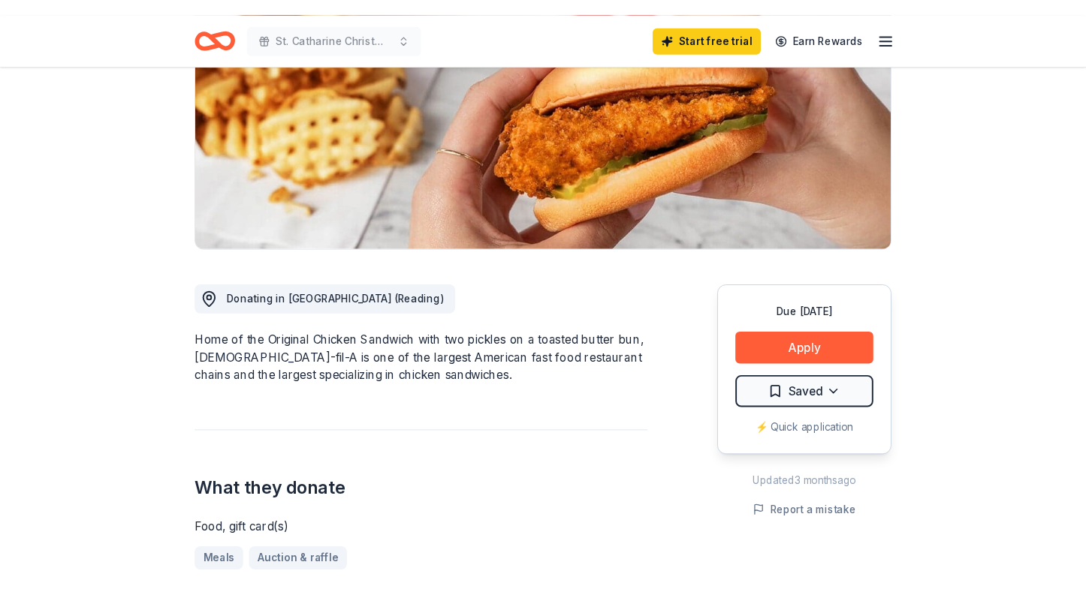
scroll to position [245, 0]
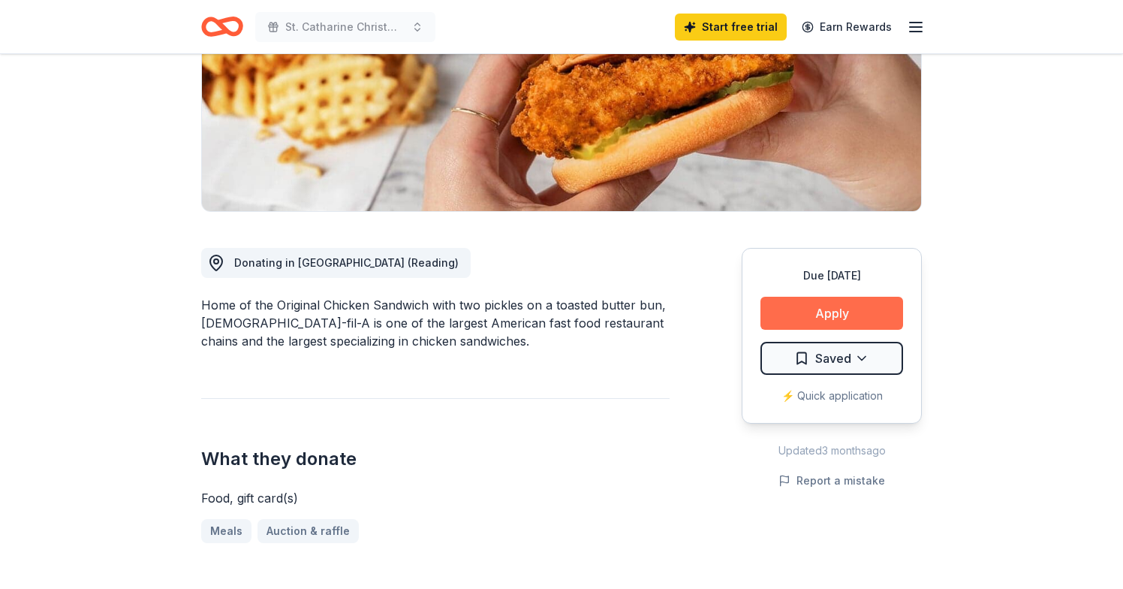
click at [814, 312] on button "Apply" at bounding box center [831, 313] width 143 height 33
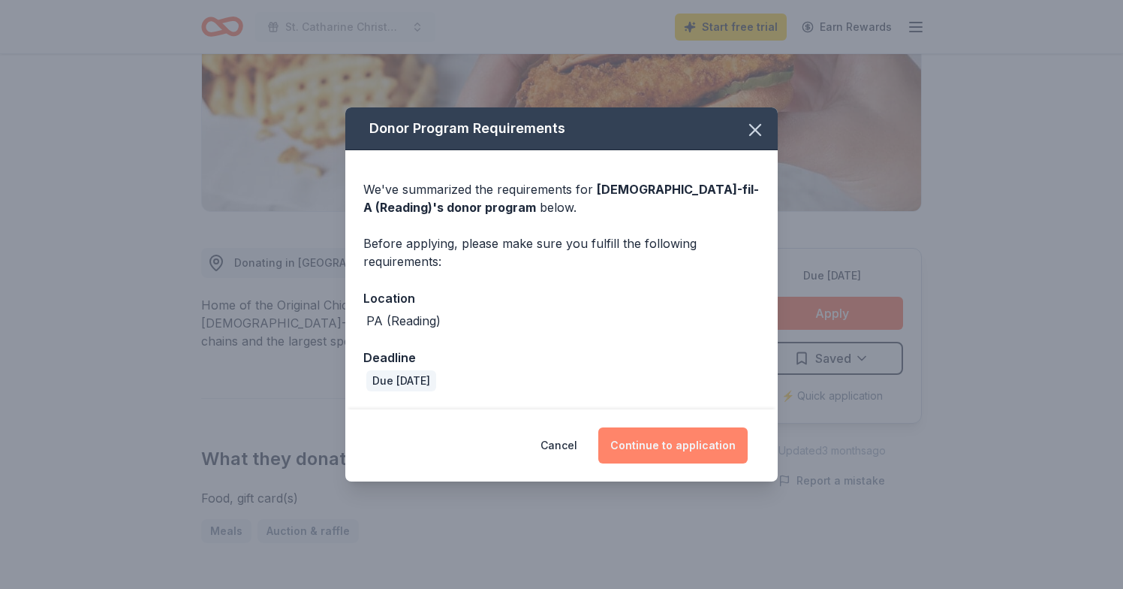
click at [688, 443] on button "Continue to application" at bounding box center [672, 445] width 149 height 36
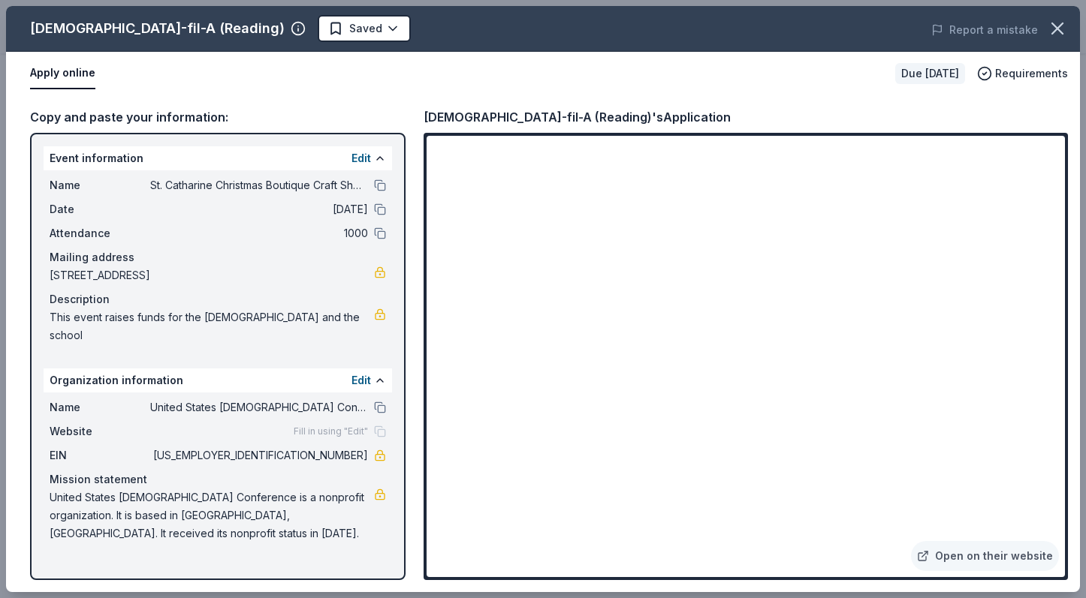
click at [656, 83] on div "Apply online" at bounding box center [456, 74] width 853 height 32
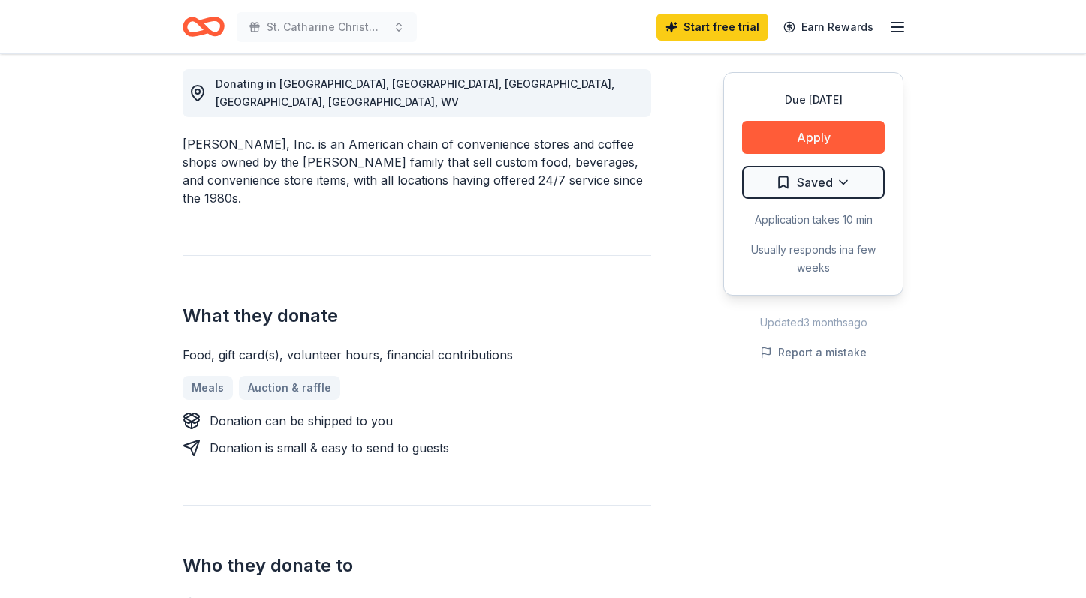
scroll to position [423, 0]
click at [817, 138] on button "Apply" at bounding box center [813, 137] width 143 height 33
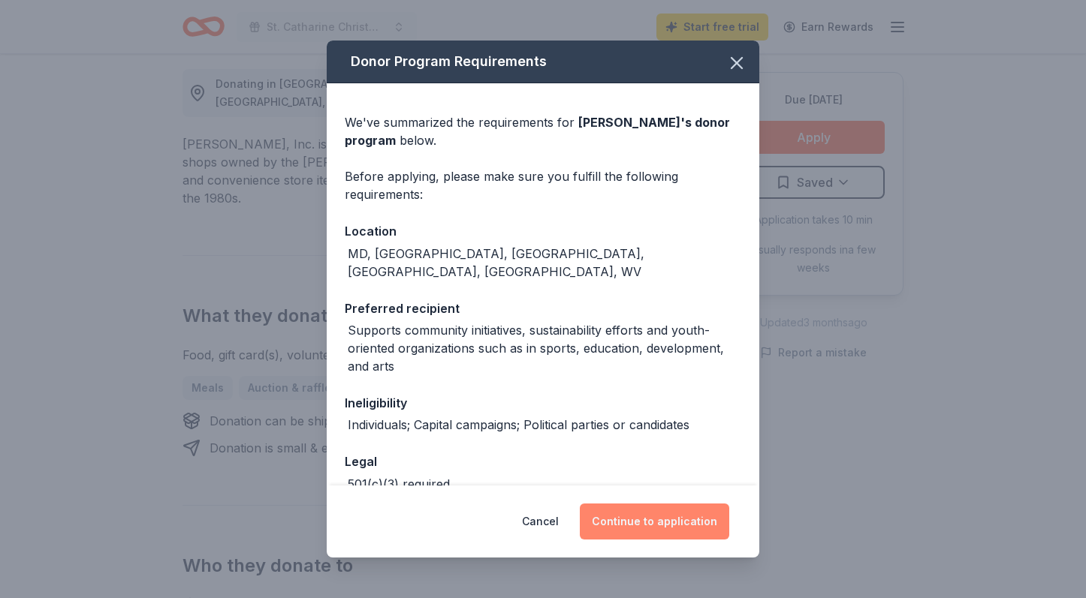
click at [627, 522] on button "Continue to application" at bounding box center [654, 522] width 149 height 36
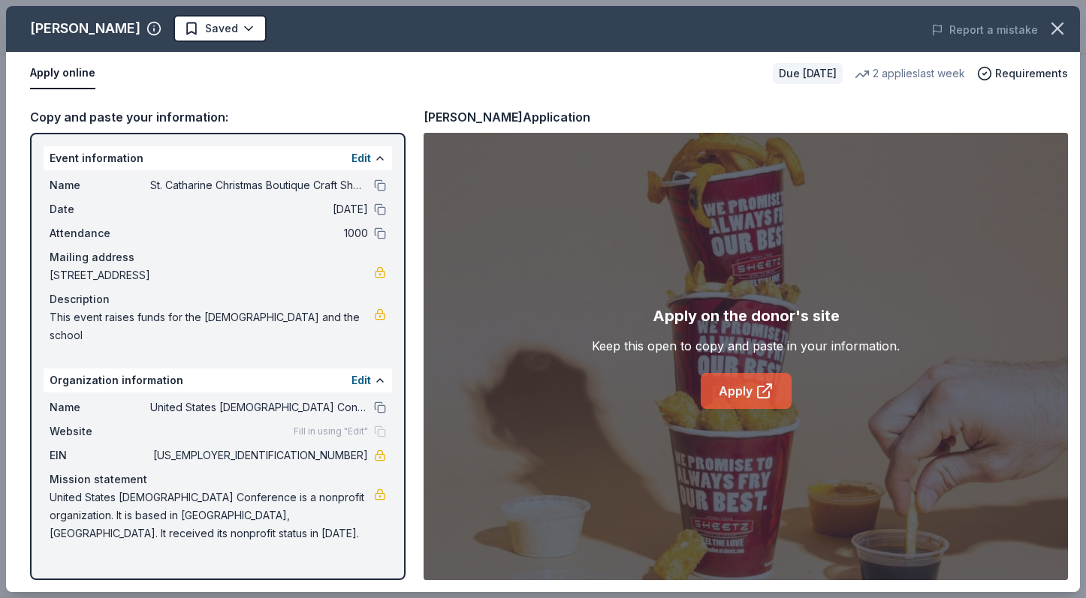
click at [733, 387] on link "Apply" at bounding box center [745, 391] width 91 height 36
